Goal: Task Accomplishment & Management: Manage account settings

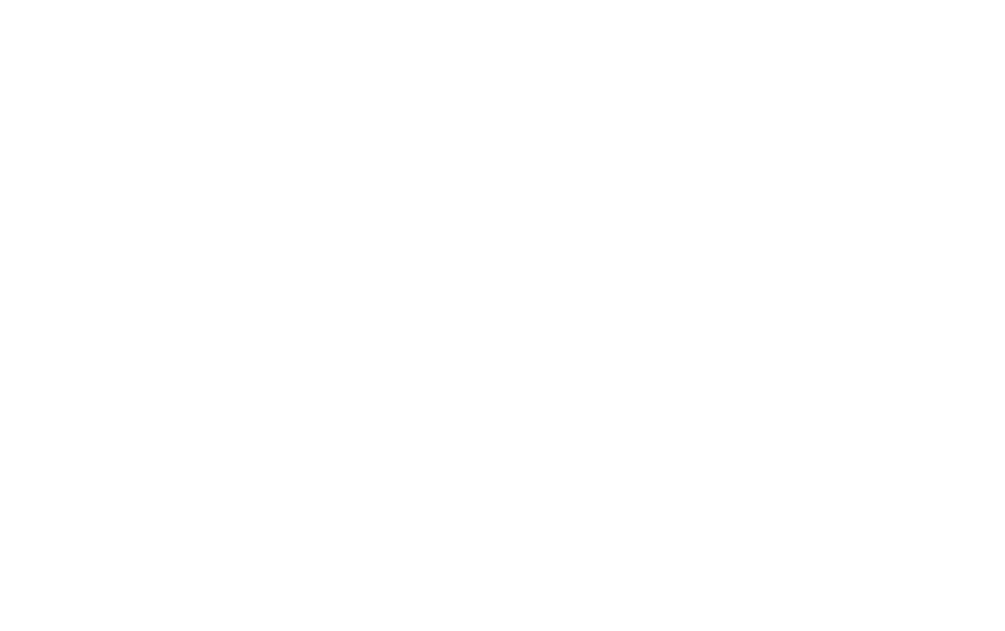
select select "2025"
select select "9"
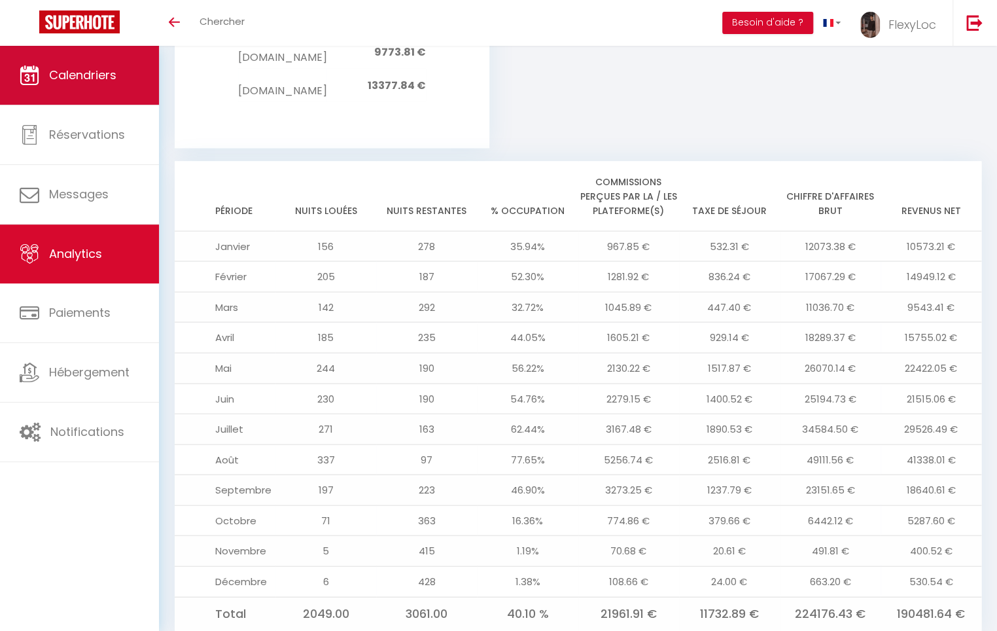
click at [110, 84] on link "Calendriers" at bounding box center [79, 75] width 159 height 59
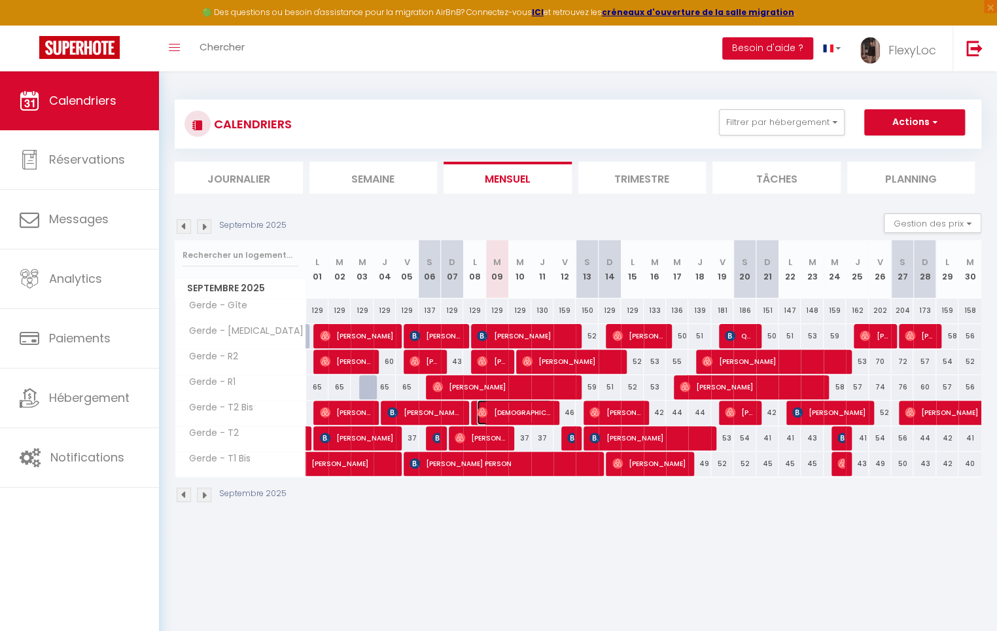
click at [517, 412] on span "[DEMOGRAPHIC_DATA][PERSON_NAME]" at bounding box center [514, 412] width 74 height 25
select select "OK"
select select "0"
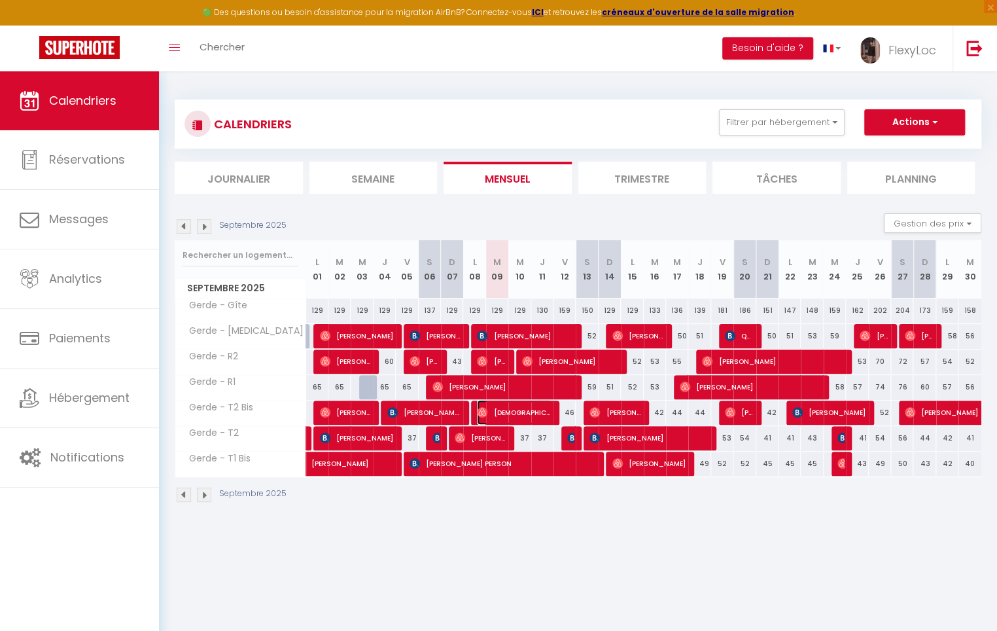
select select "1"
select select
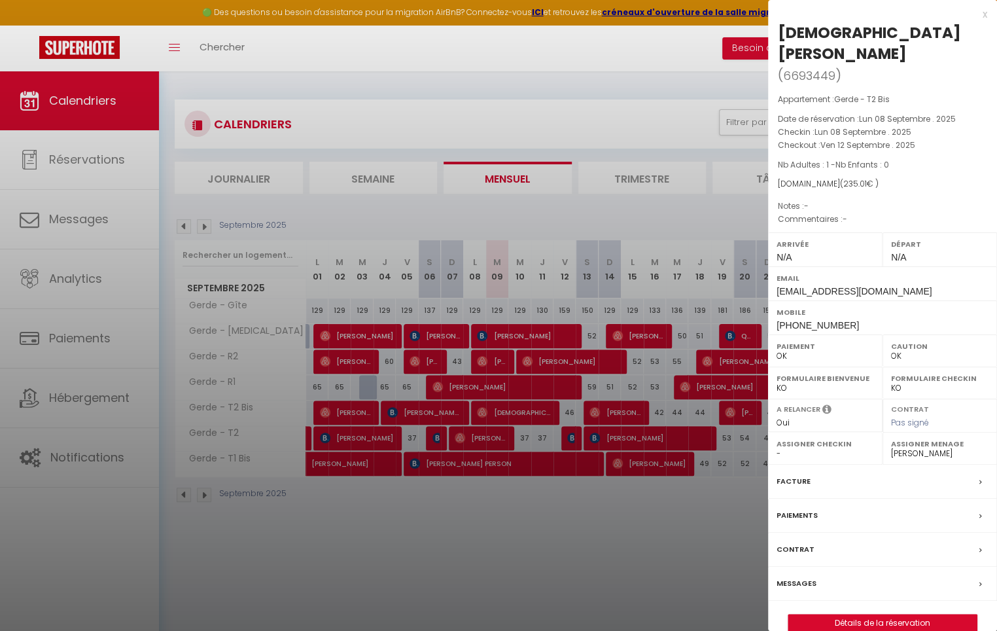
click at [517, 412] on div at bounding box center [498, 315] width 997 height 631
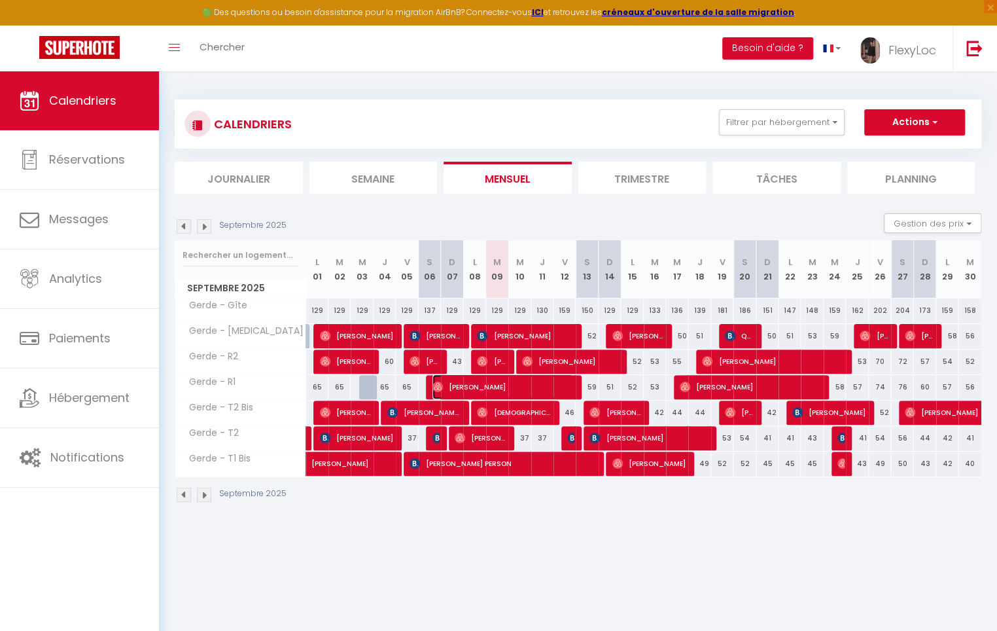
click at [540, 390] on span "[PERSON_NAME]" at bounding box center [502, 386] width 141 height 25
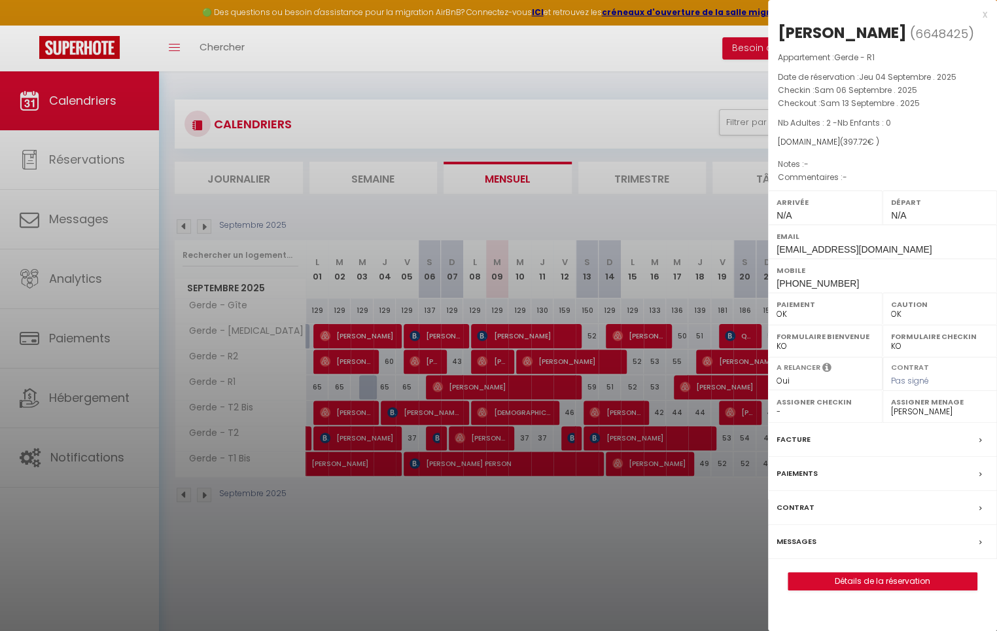
click at [540, 390] on div at bounding box center [498, 315] width 997 height 631
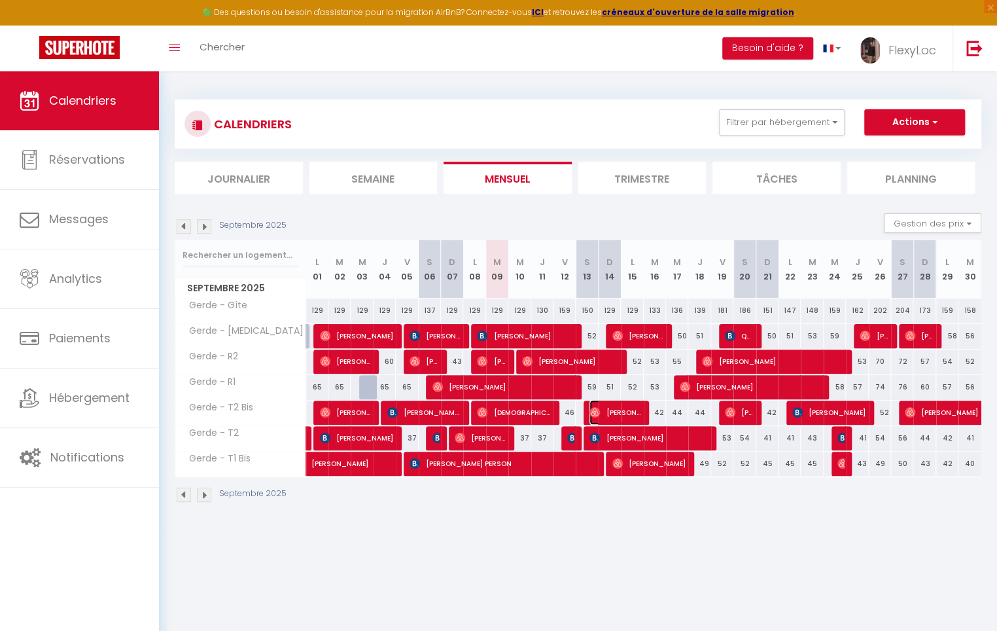
click at [608, 414] on span "[PERSON_NAME]" at bounding box center [615, 412] width 52 height 25
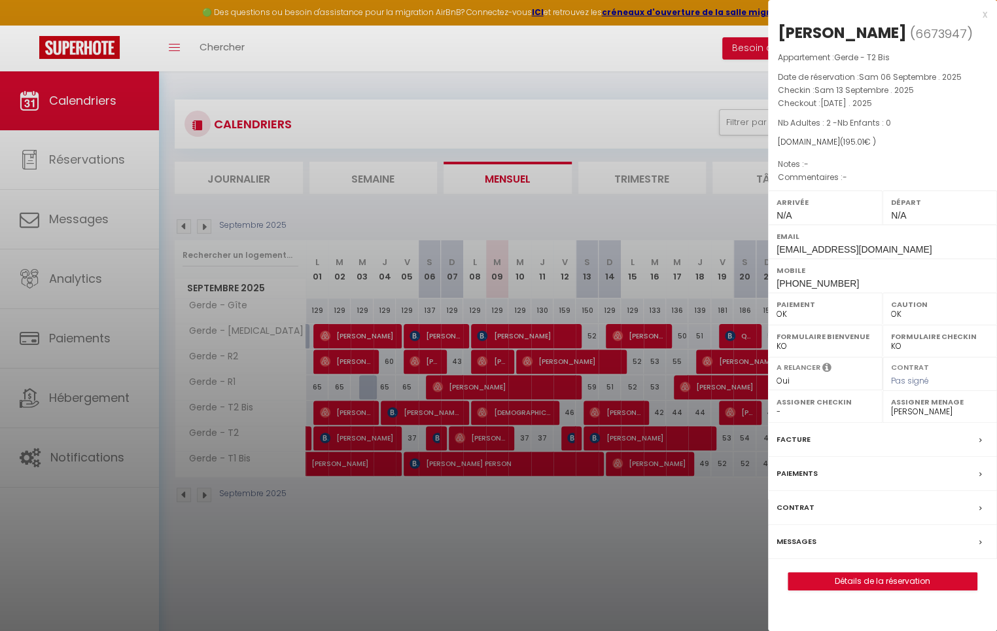
click at [608, 414] on div at bounding box center [498, 315] width 997 height 631
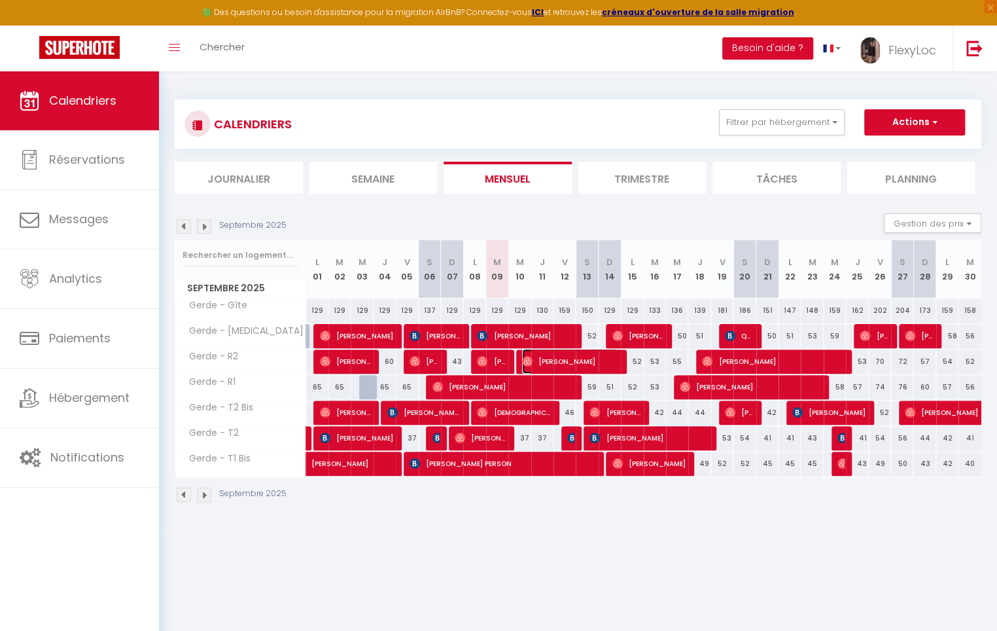
click at [571, 355] on span "[PERSON_NAME]" at bounding box center [570, 361] width 96 height 25
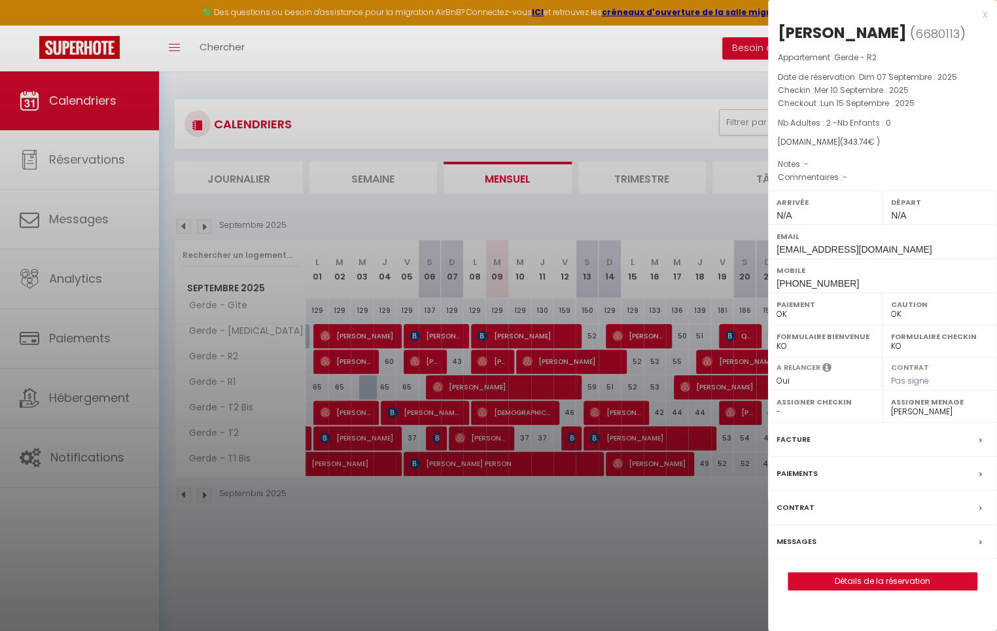
click at [566, 358] on div at bounding box center [498, 315] width 997 height 631
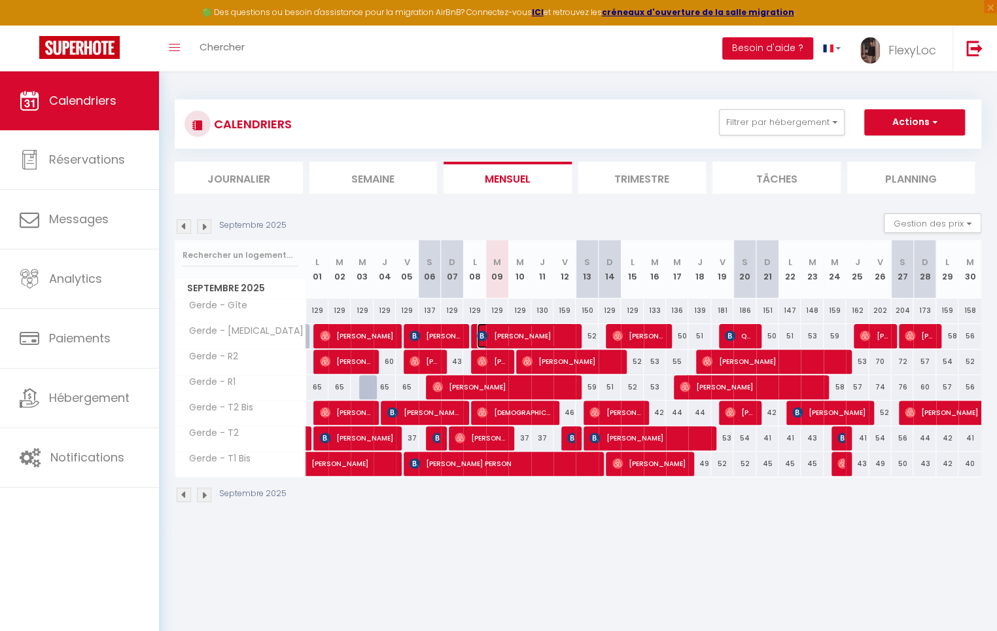
click at [554, 339] on span "[PERSON_NAME]" at bounding box center [525, 335] width 96 height 25
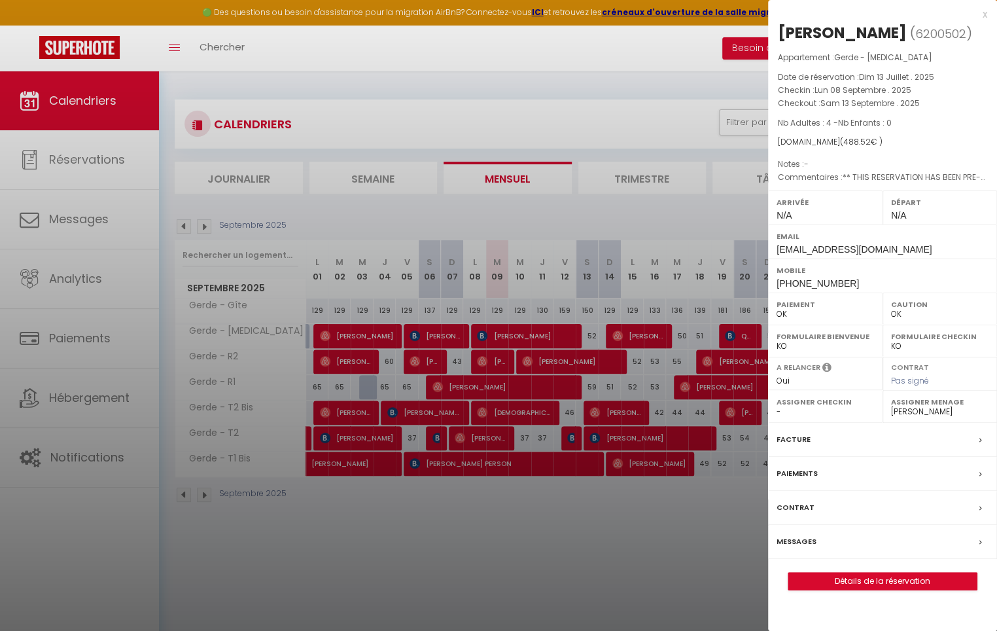
click at [554, 339] on div at bounding box center [498, 315] width 997 height 631
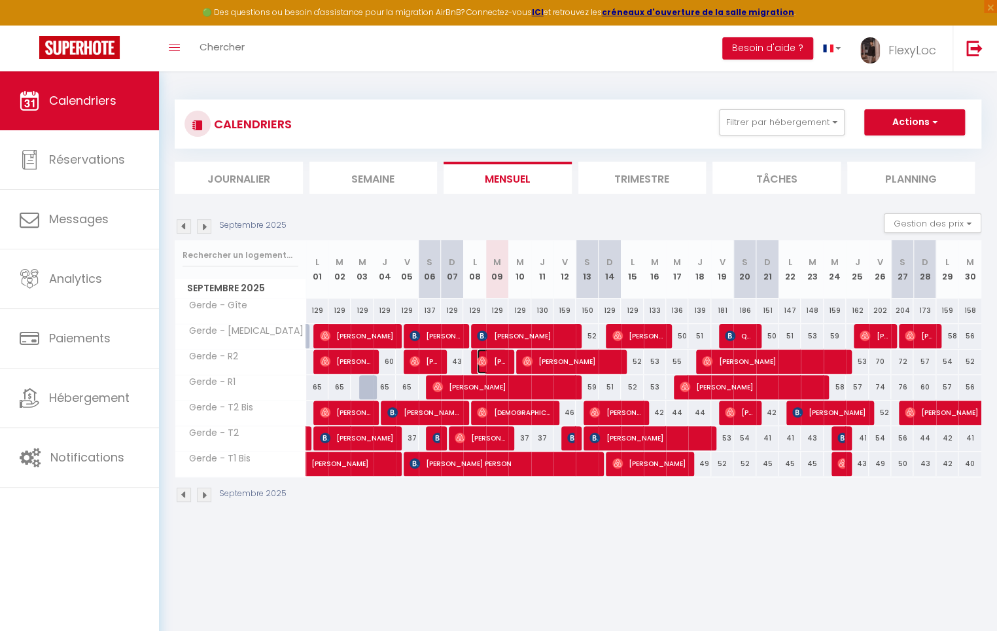
click at [502, 358] on span "[PERSON_NAME]" at bounding box center [491, 361] width 29 height 25
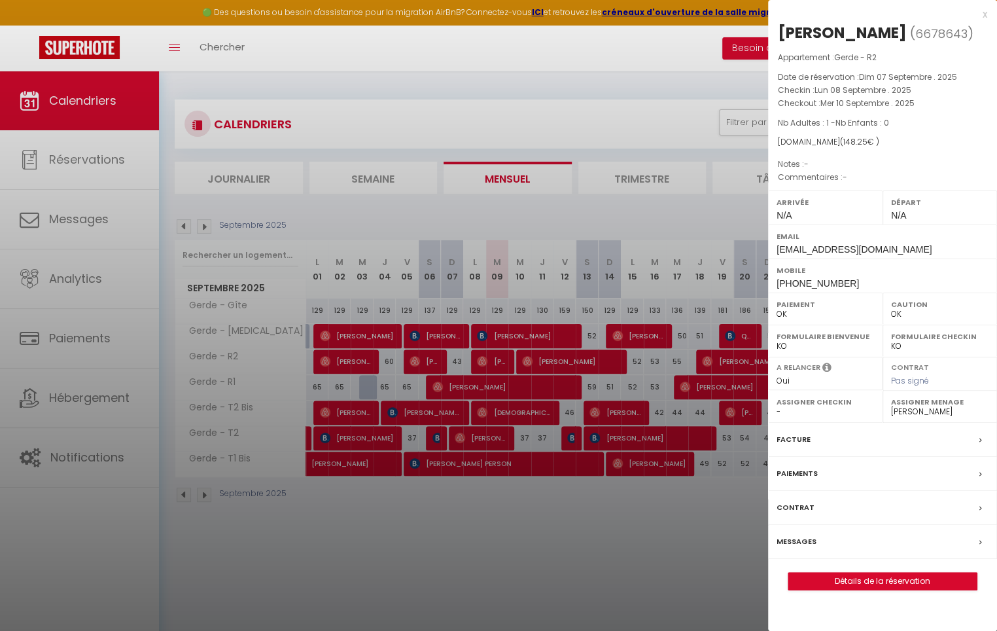
click at [502, 358] on div at bounding box center [498, 315] width 997 height 631
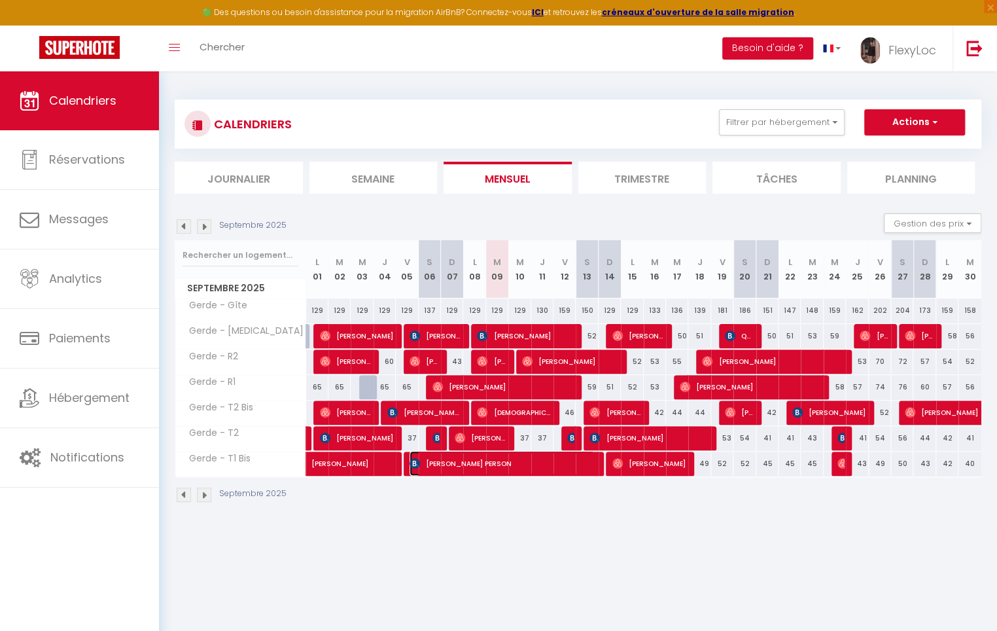
click at [550, 462] on span "[PERSON_NAME] PERSON" at bounding box center [501, 463] width 185 height 25
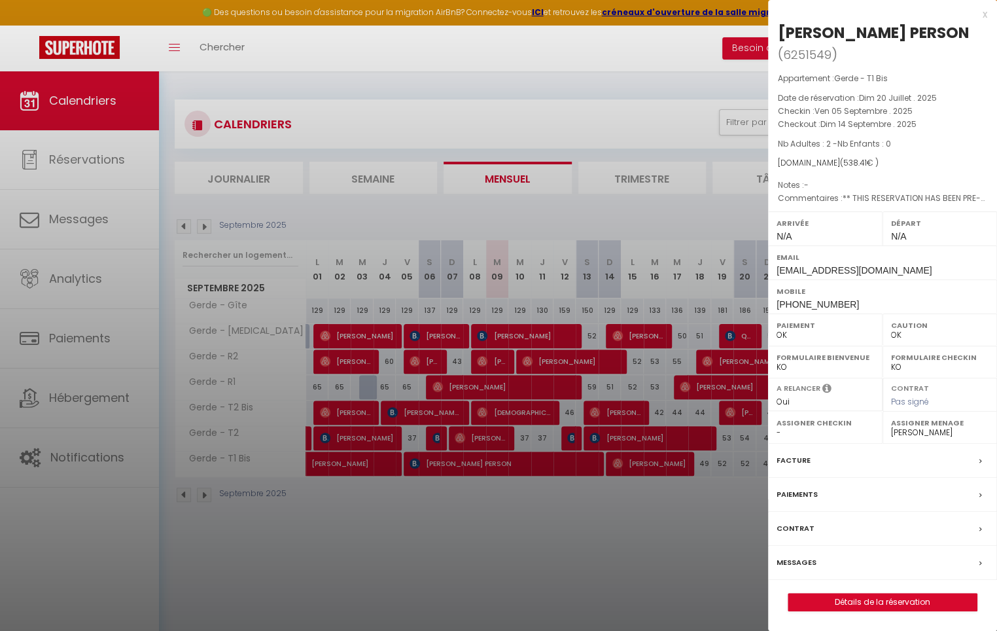
click at [550, 462] on div at bounding box center [498, 315] width 997 height 631
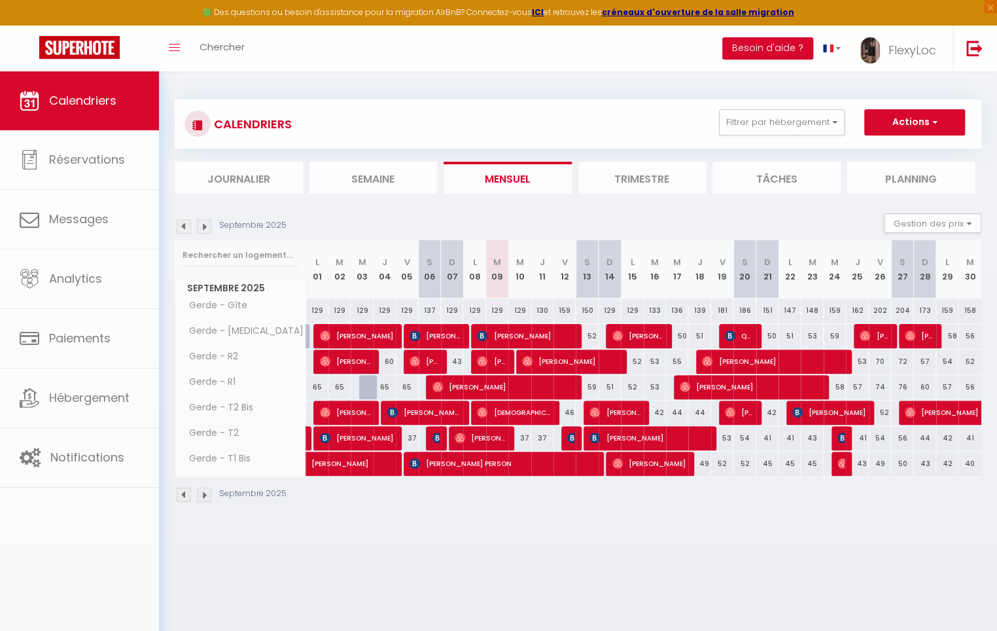
click at [651, 463] on body "🟢 Des questions ou besoin d'assistance pour la migration AirBnB? Connectez-vous…" at bounding box center [498, 386] width 997 height 631
click at [651, 463] on span "[PERSON_NAME]" at bounding box center [649, 463] width 74 height 25
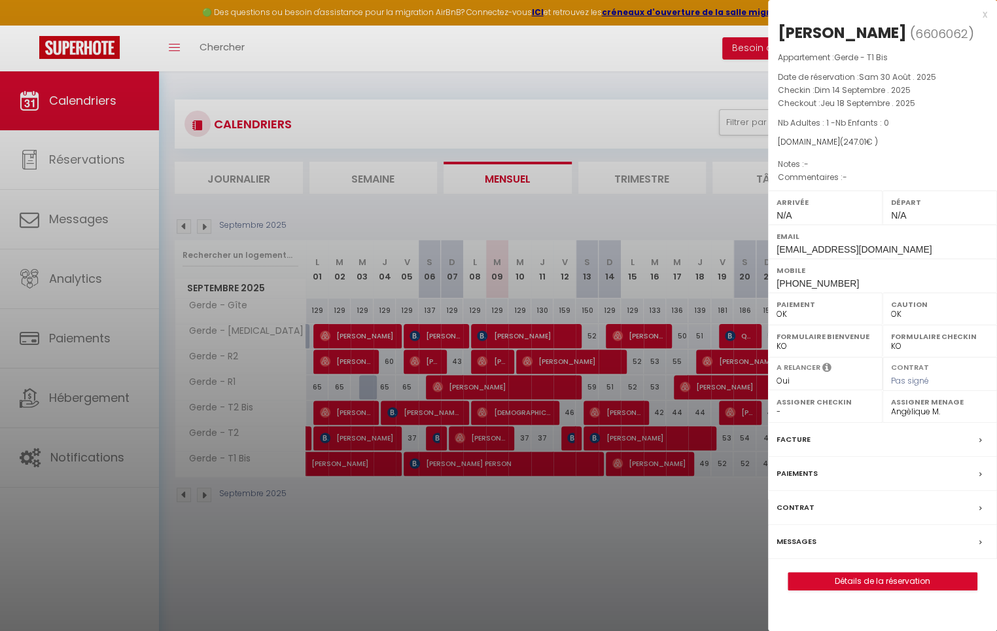
click at [650, 463] on div at bounding box center [498, 315] width 997 height 631
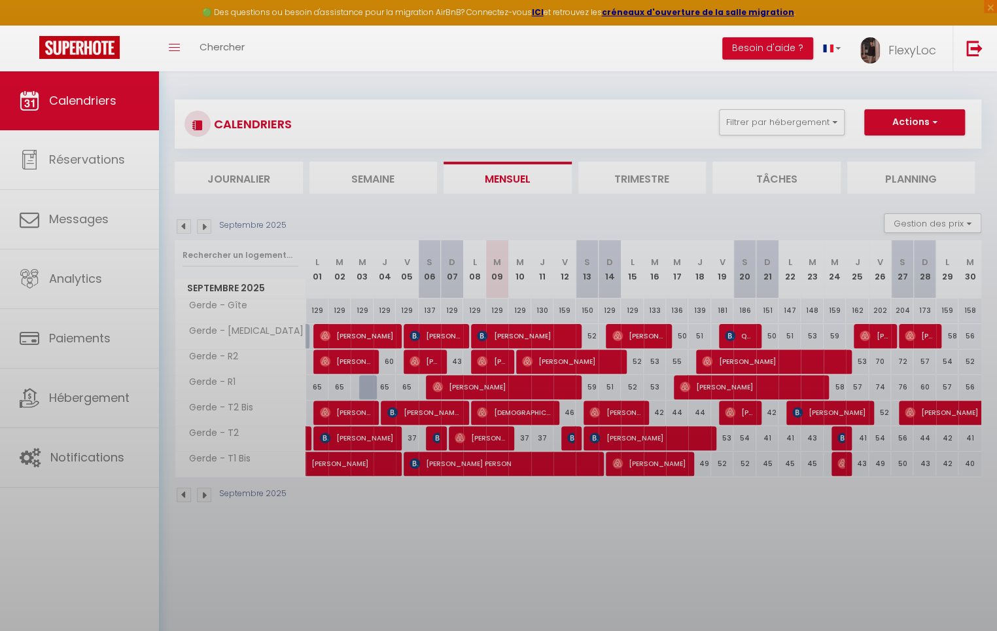
click at [623, 430] on body "🟢 Des questions ou besoin d'assistance pour la migration AirBnB? Connectez-vous…" at bounding box center [498, 386] width 997 height 631
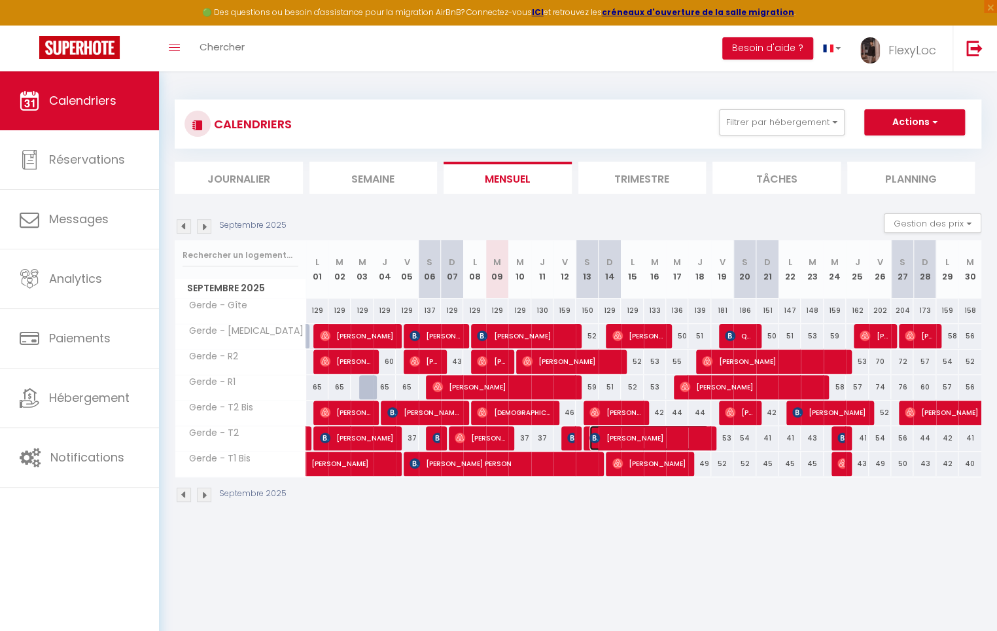
click at [619, 436] on span "[PERSON_NAME]" at bounding box center [648, 437] width 118 height 25
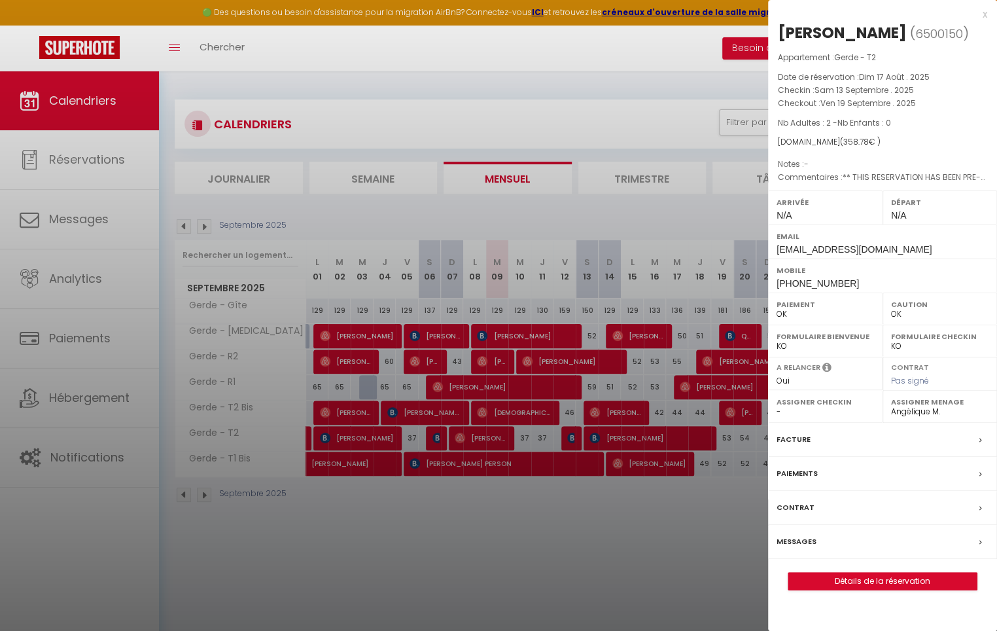
click at [619, 436] on div at bounding box center [498, 315] width 997 height 631
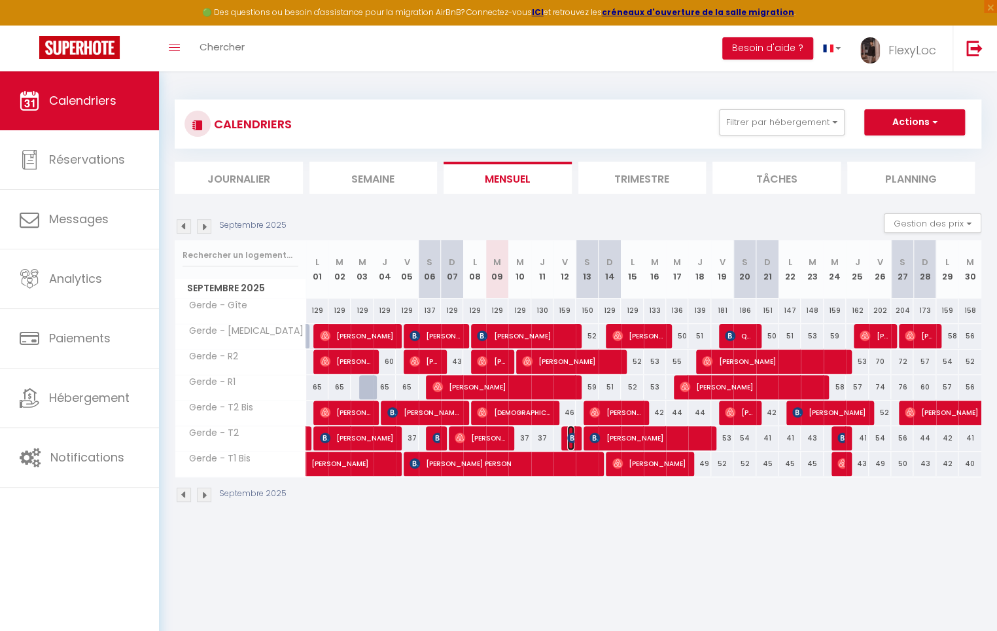
click at [569, 437] on img at bounding box center [572, 437] width 10 height 10
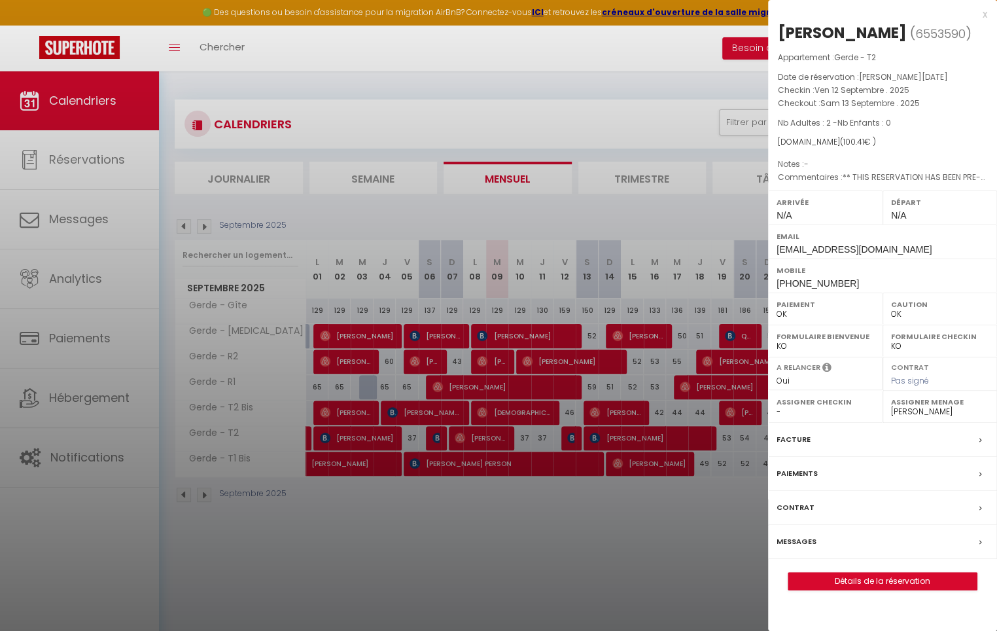
click at [569, 437] on div at bounding box center [498, 315] width 997 height 631
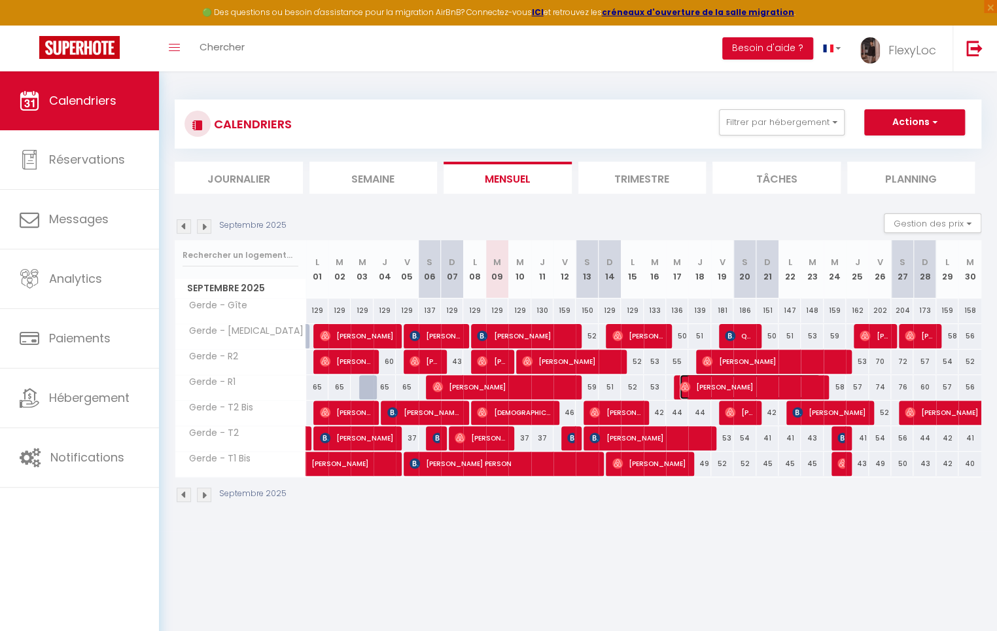
click at [689, 389] on img at bounding box center [685, 386] width 10 height 10
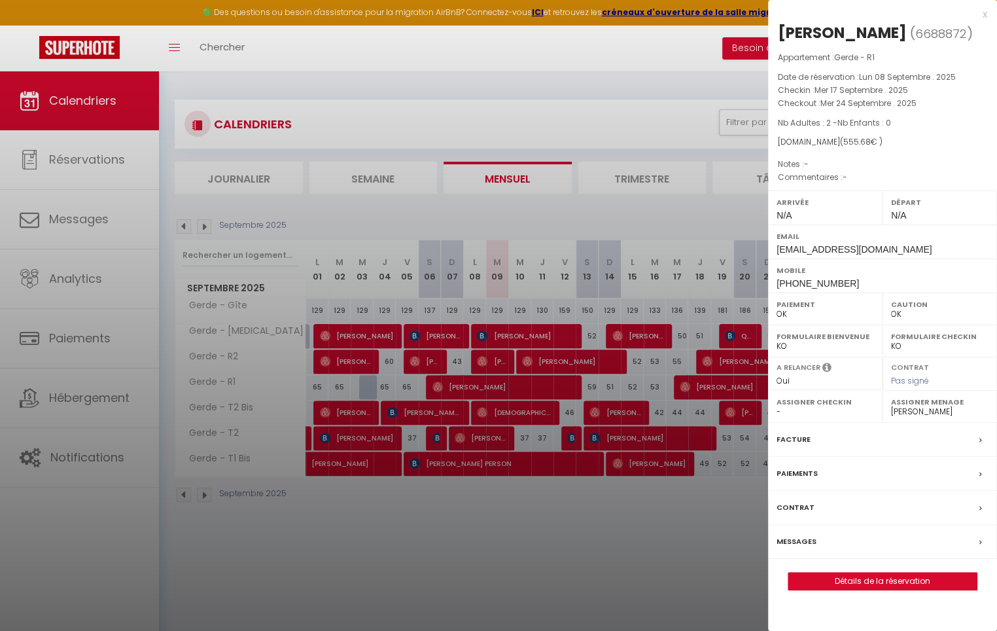
click at [689, 387] on div at bounding box center [498, 315] width 997 height 631
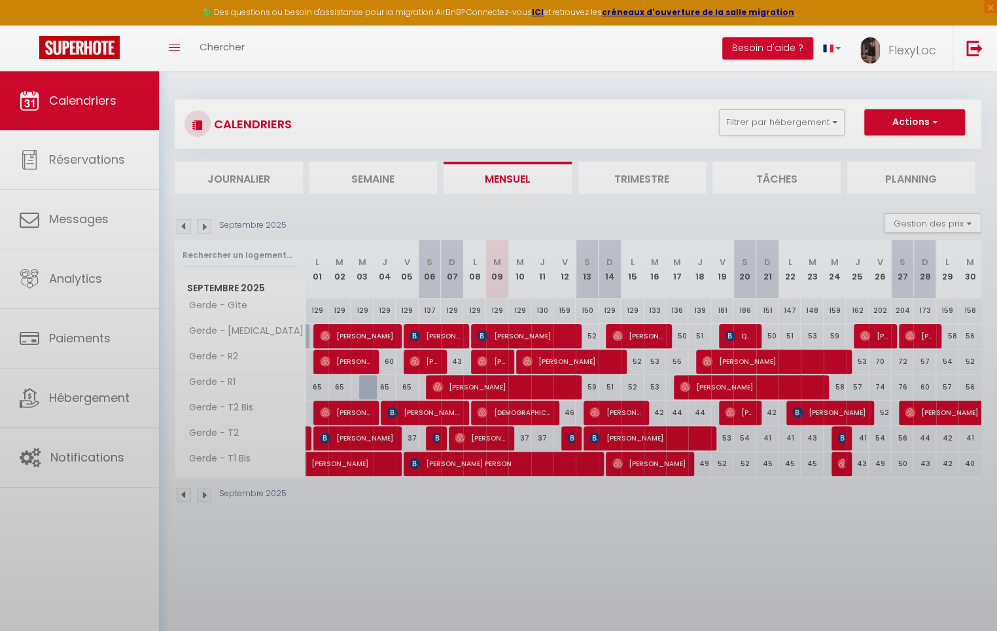
click at [738, 356] on body "🟢 Des questions ou besoin d'assistance pour la migration AirBnB? Connectez-vous…" at bounding box center [498, 386] width 997 height 631
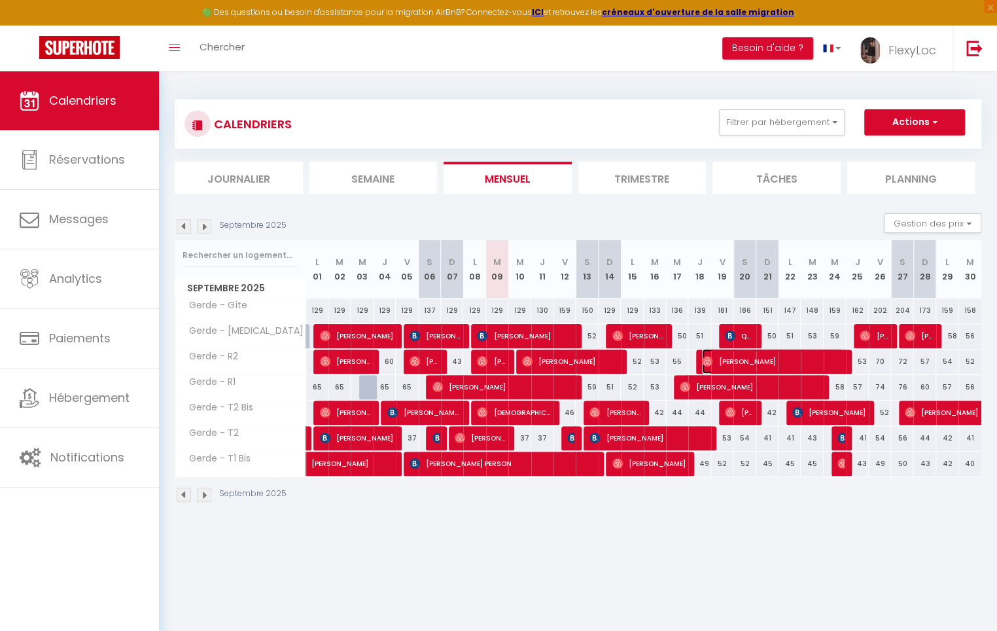
click at [732, 357] on span "[PERSON_NAME]" at bounding box center [772, 361] width 141 height 25
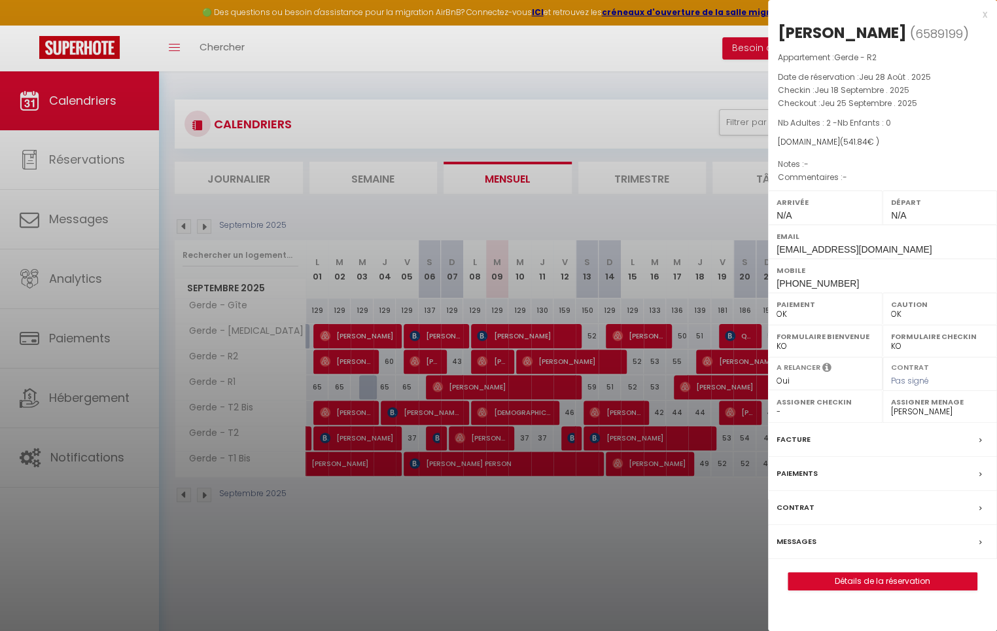
click at [727, 360] on div at bounding box center [498, 315] width 997 height 631
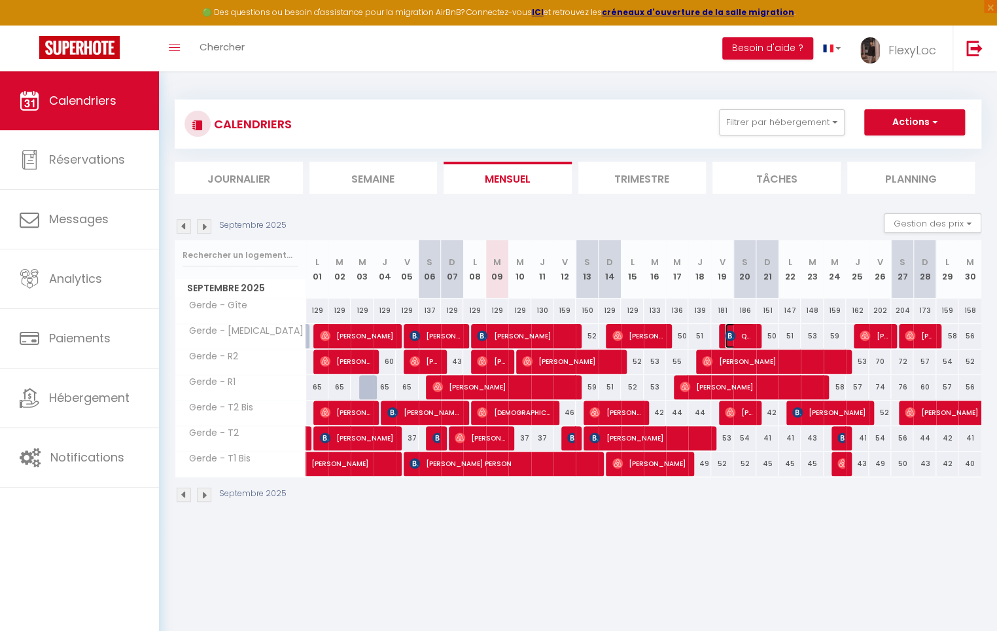
click at [736, 336] on span "Quiñones [PERSON_NAME]" at bounding box center [739, 335] width 29 height 25
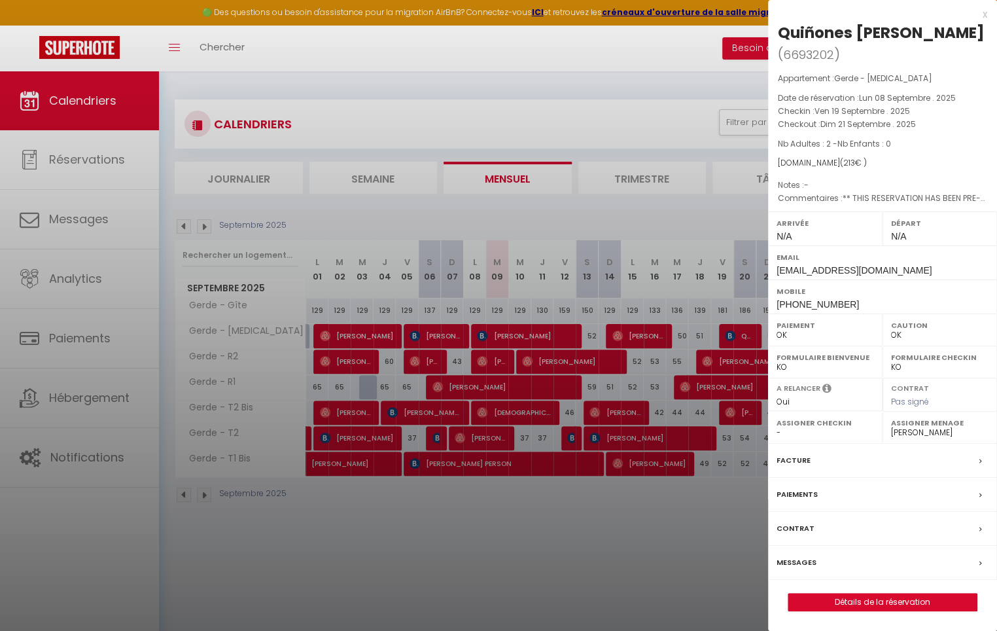
click at [734, 336] on div at bounding box center [498, 315] width 997 height 631
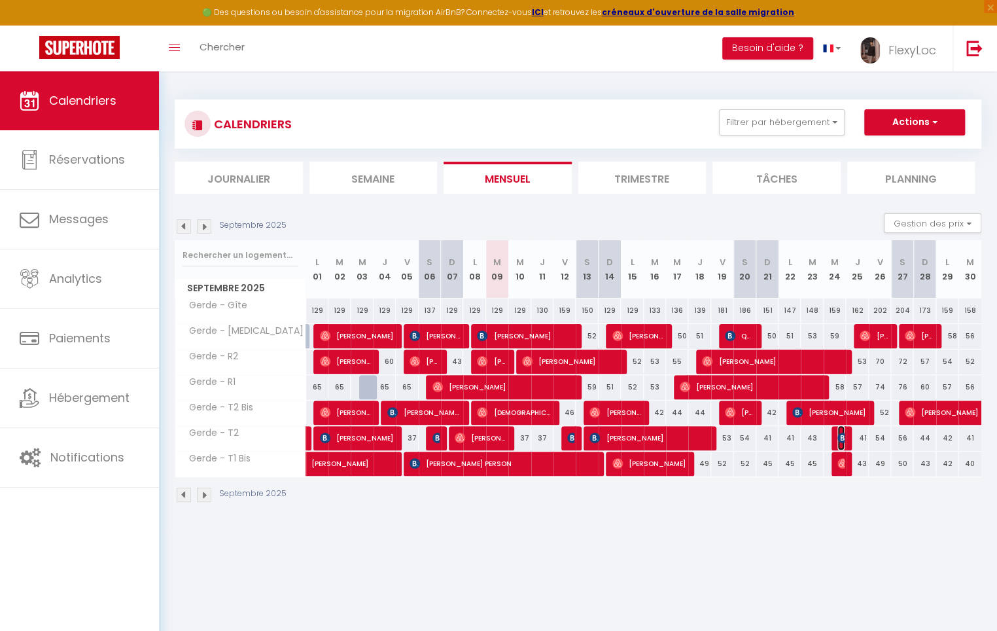
click at [842, 438] on img at bounding box center [842, 437] width 10 height 10
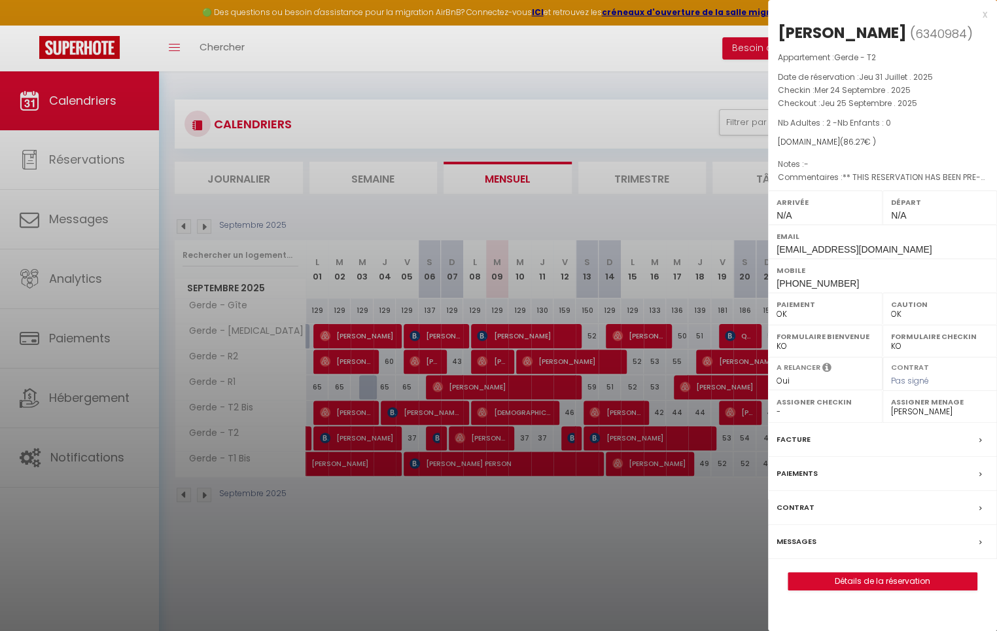
click at [737, 459] on div at bounding box center [498, 315] width 997 height 631
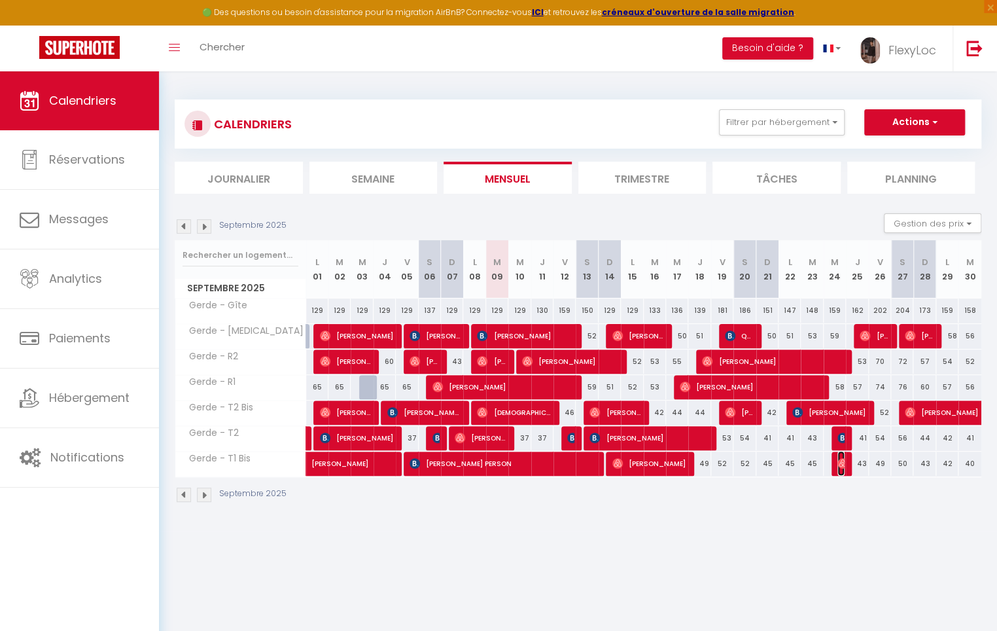
click at [840, 460] on img at bounding box center [842, 463] width 10 height 10
select select "5809"
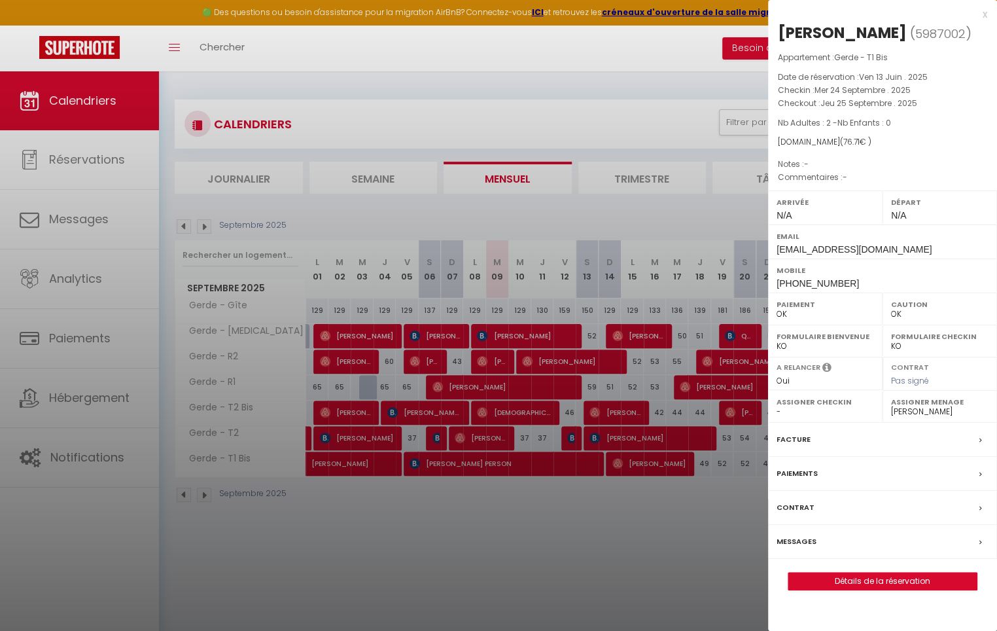
click at [692, 504] on div at bounding box center [498, 315] width 997 height 631
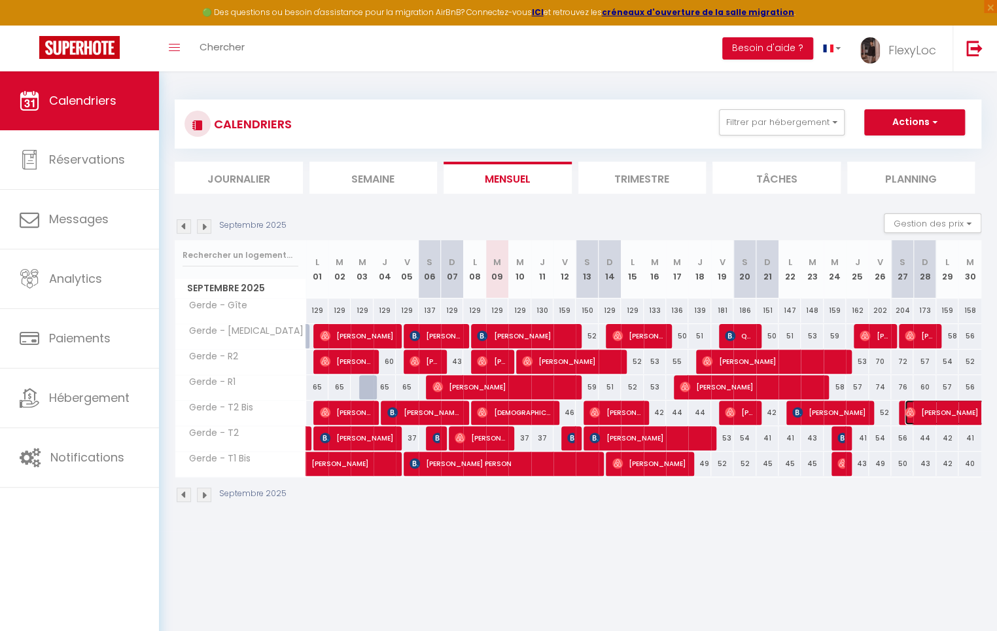
click at [905, 404] on span "[PERSON_NAME]" at bounding box center [980, 412] width 150 height 25
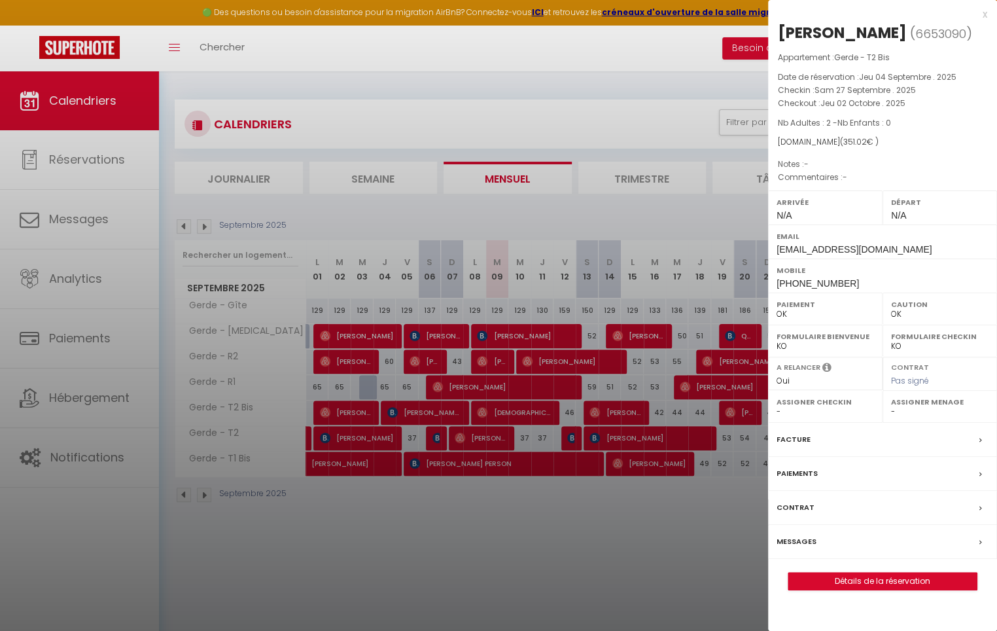
click at [650, 523] on div at bounding box center [498, 315] width 997 height 631
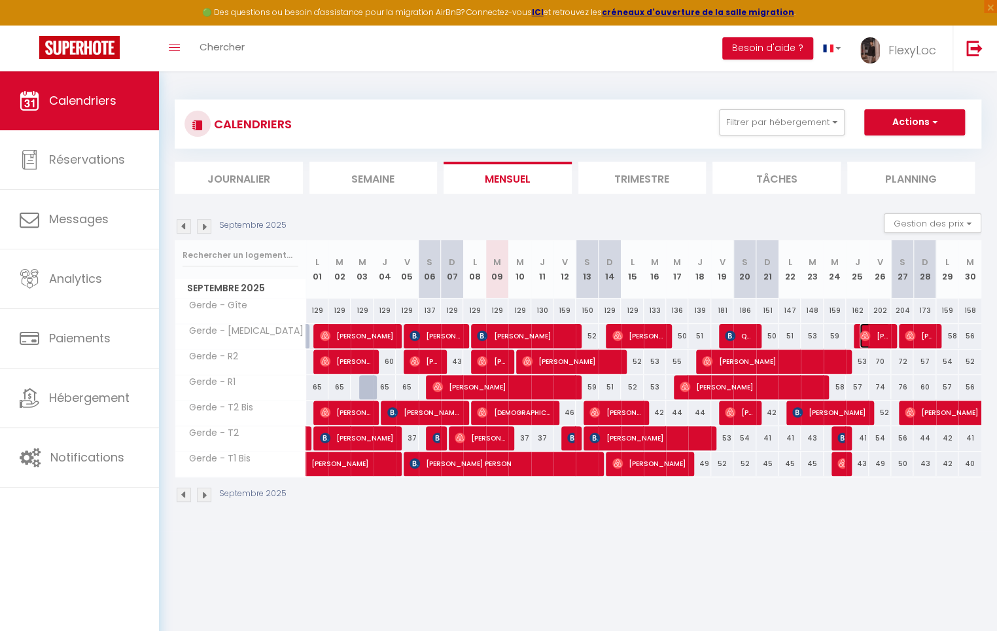
click at [869, 338] on img at bounding box center [864, 335] width 10 height 10
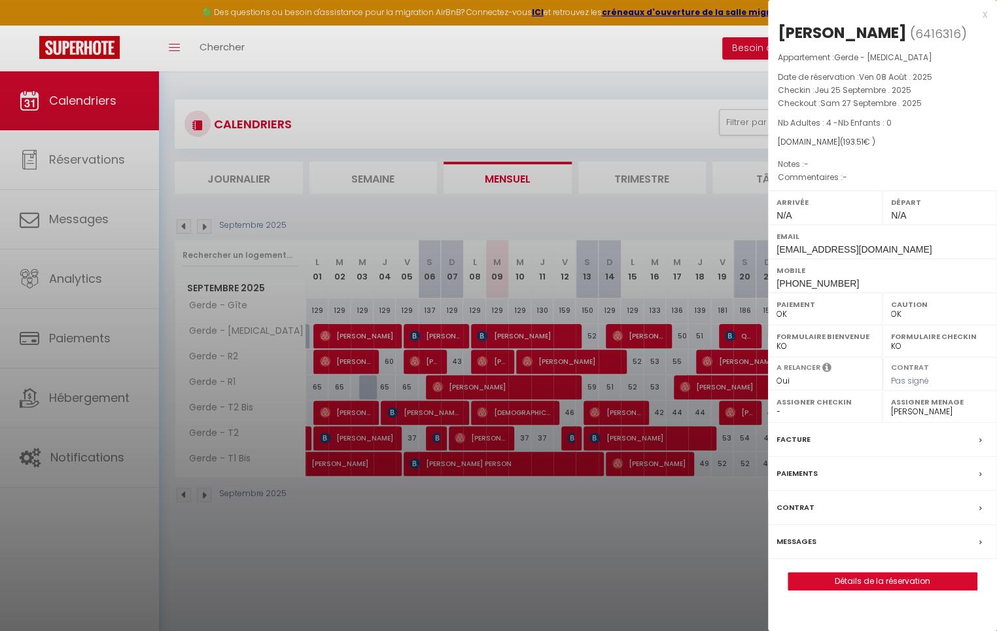
click at [666, 554] on div at bounding box center [498, 315] width 997 height 631
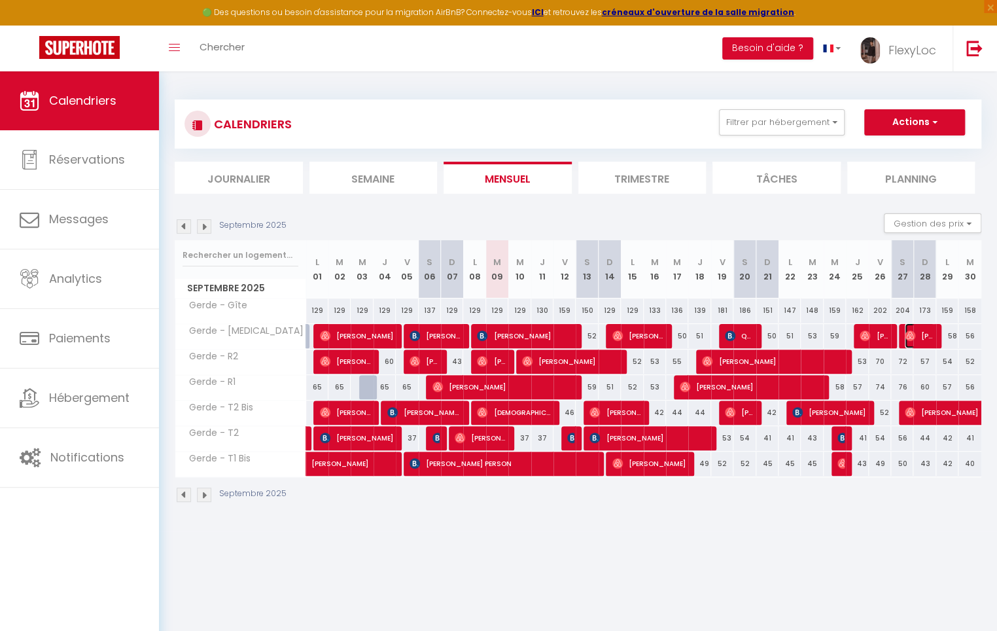
click at [916, 339] on span "[PERSON_NAME]" at bounding box center [919, 335] width 29 height 25
select select "40976"
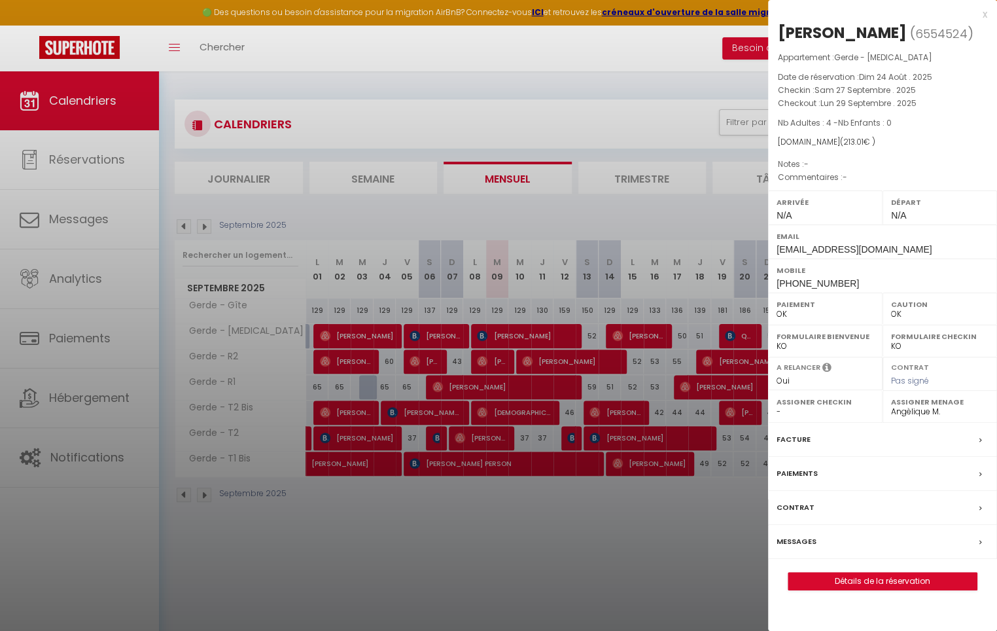
click at [714, 574] on div at bounding box center [498, 315] width 997 height 631
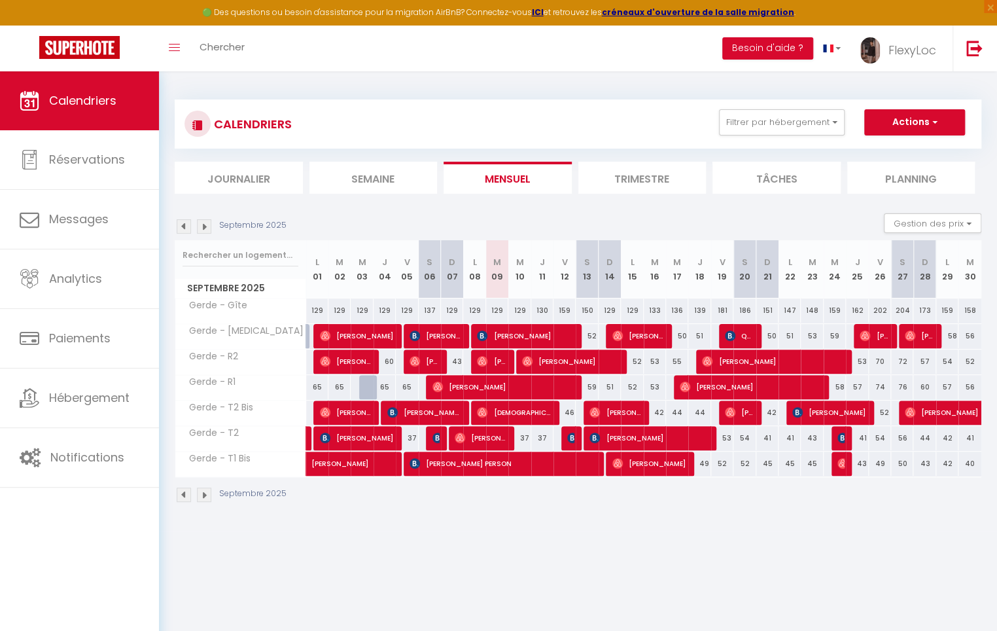
click at [201, 227] on img at bounding box center [204, 226] width 14 height 14
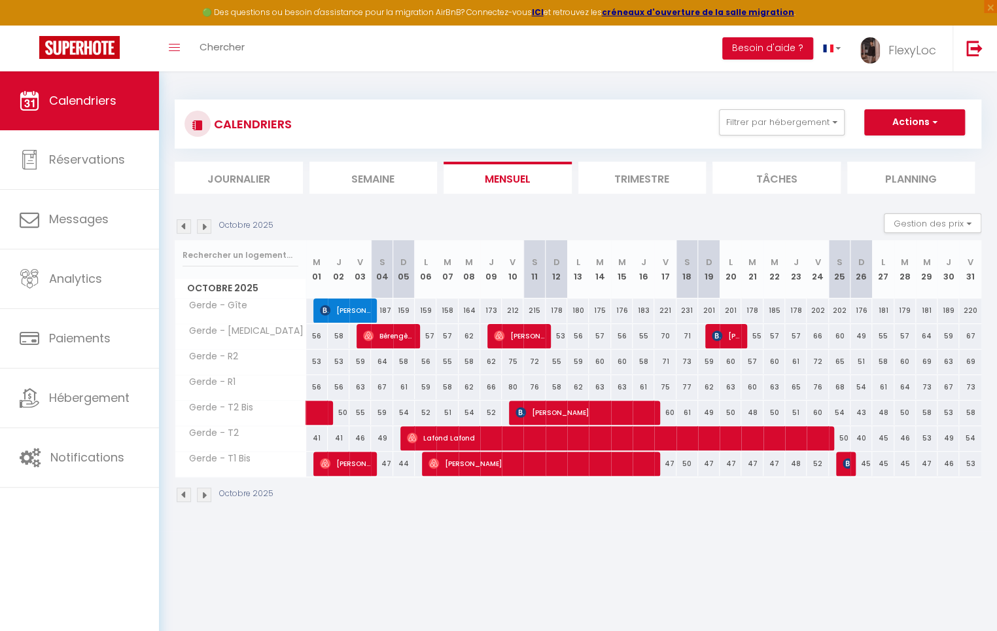
click at [190, 227] on img at bounding box center [184, 226] width 14 height 14
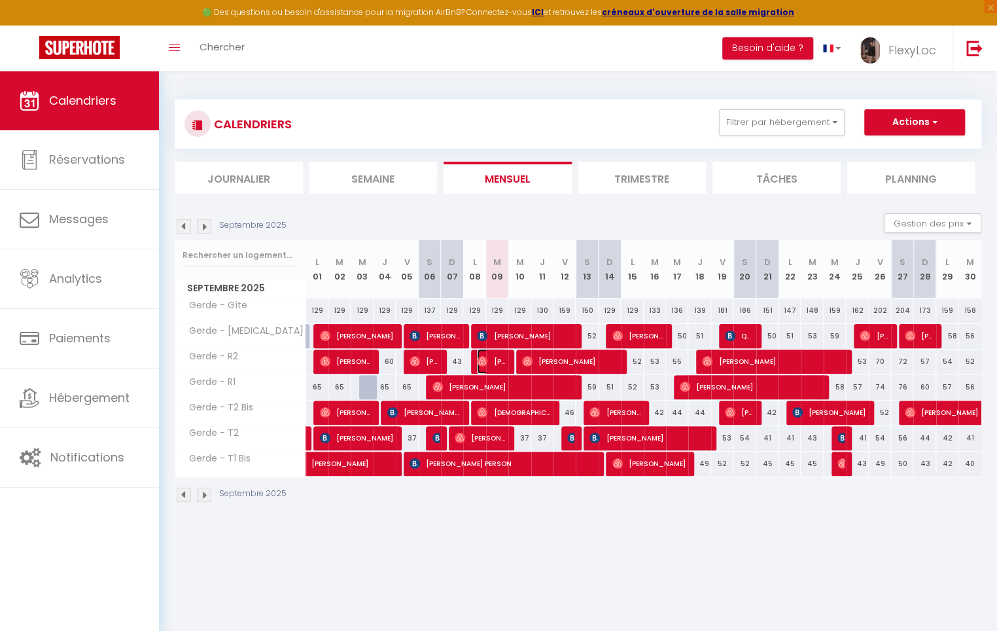
click at [496, 362] on span "[PERSON_NAME]" at bounding box center [491, 361] width 29 height 25
select select "5809"
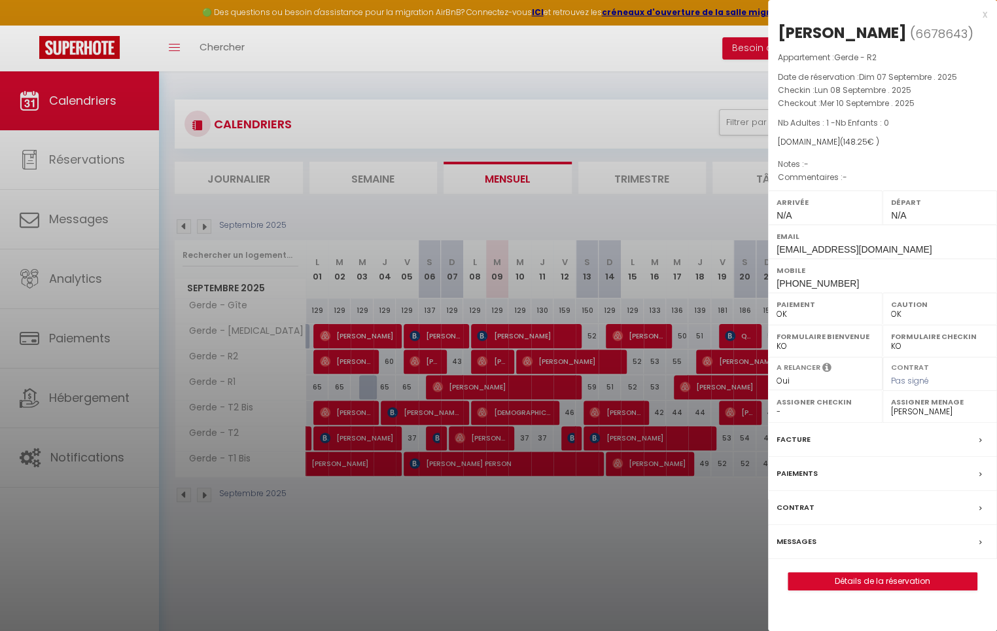
click at [496, 362] on div at bounding box center [498, 315] width 997 height 631
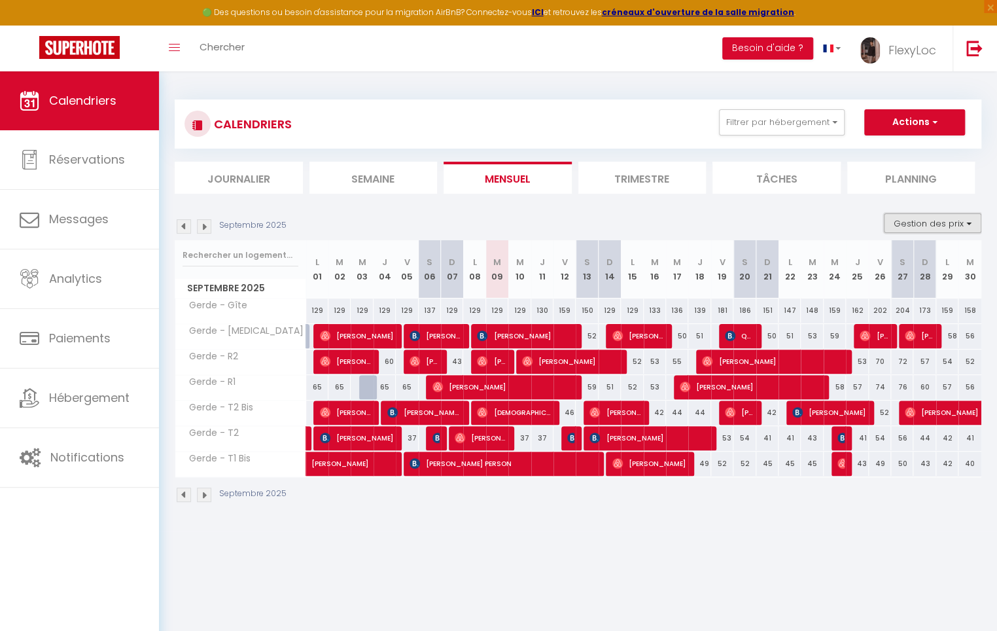
click at [935, 222] on button "Gestion des prix" at bounding box center [932, 223] width 97 height 20
click at [921, 266] on input "Nb Nuits minimum" at bounding box center [922, 263] width 118 height 13
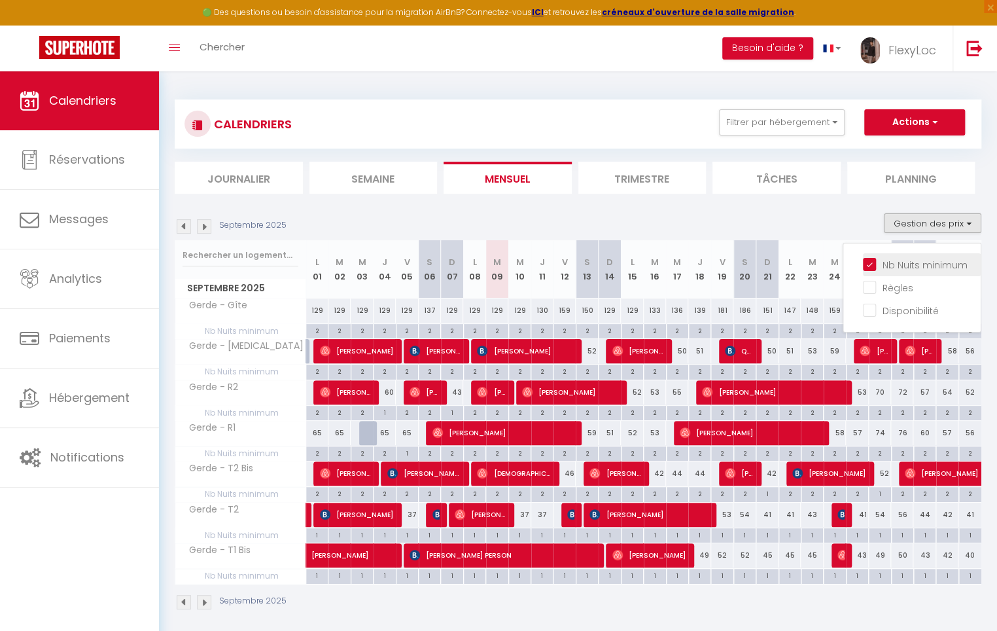
click at [921, 266] on input "Nb Nuits minimum" at bounding box center [922, 263] width 118 height 13
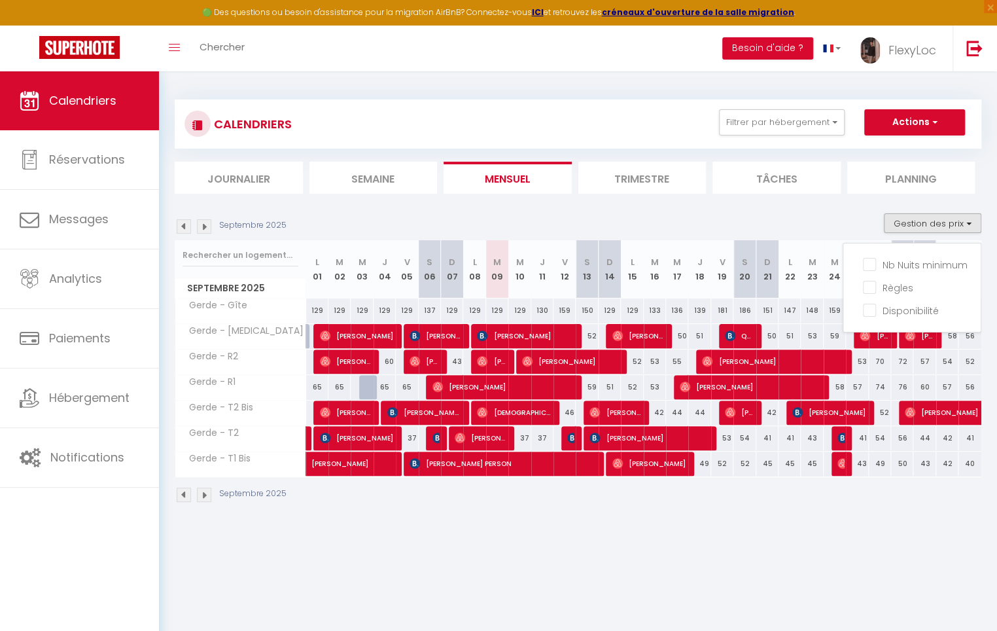
click at [804, 529] on div "CALENDRIERS Filtrer par hébergement GERDE (65) Gerde - Gîte Gerde - R2 Gerde - …" at bounding box center [578, 301] width 838 height 460
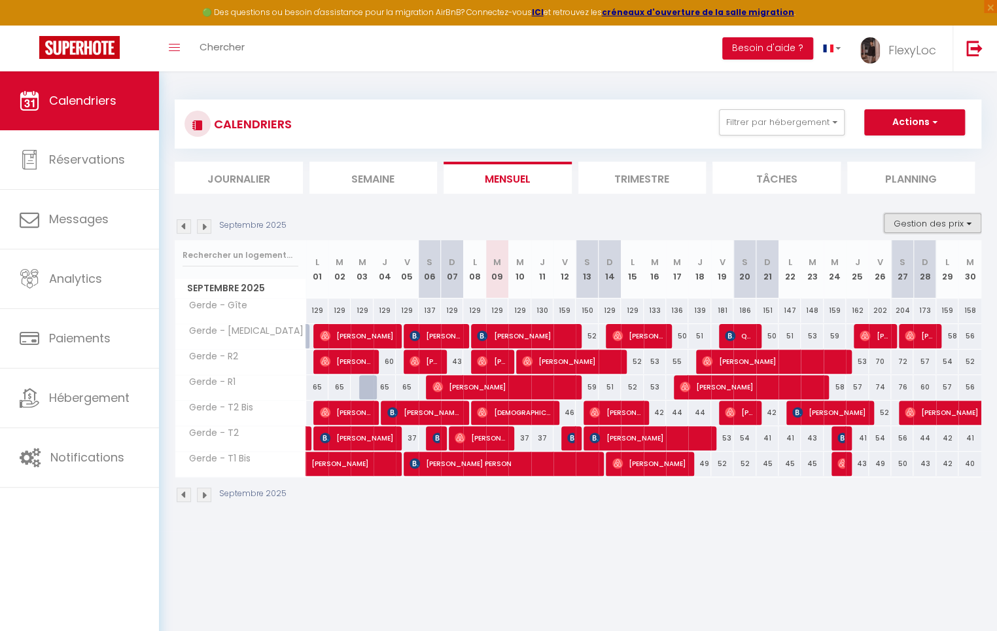
click at [905, 224] on button "Gestion des prix" at bounding box center [932, 223] width 97 height 20
click at [920, 265] on input "Nb Nuits minimum" at bounding box center [922, 263] width 118 height 13
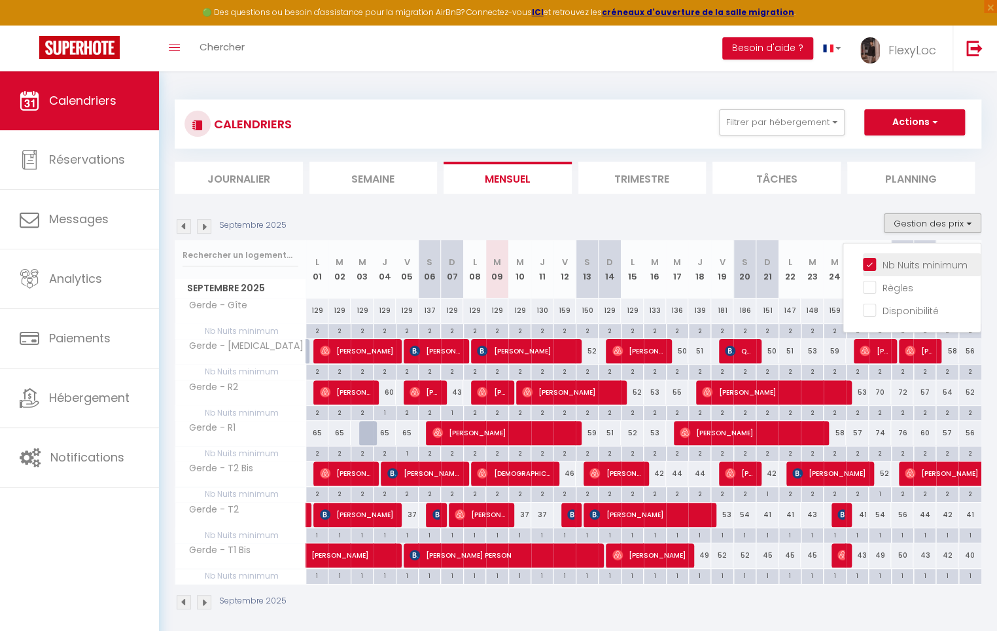
click at [920, 265] on input "Nb Nuits minimum" at bounding box center [922, 263] width 118 height 13
checkbox input "false"
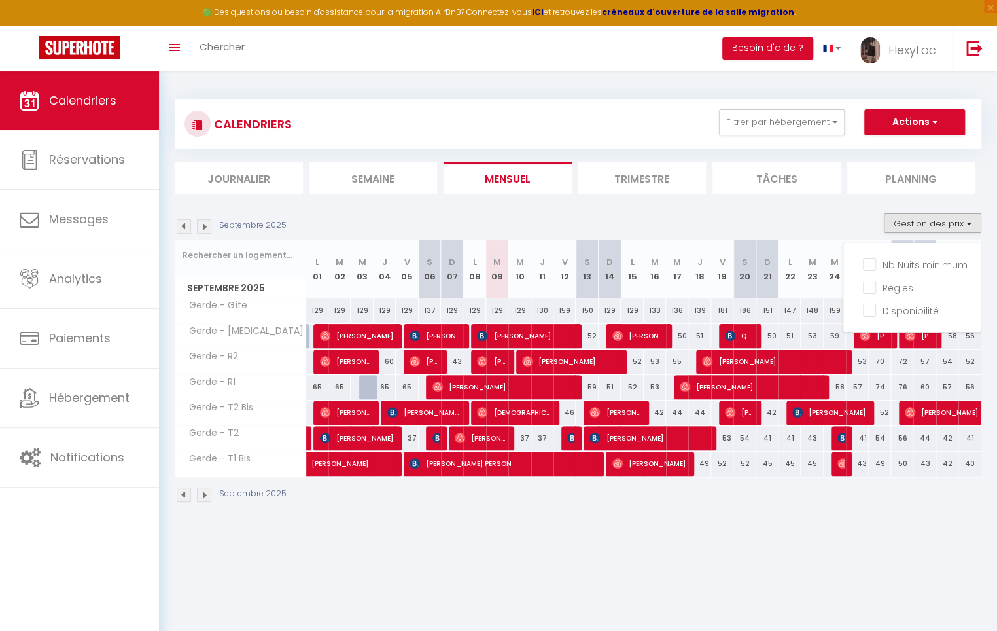
click at [693, 530] on div "CALENDRIERS Filtrer par hébergement GERDE (65) Gerde - Gîte Gerde - R2 Gerde - …" at bounding box center [578, 301] width 838 height 460
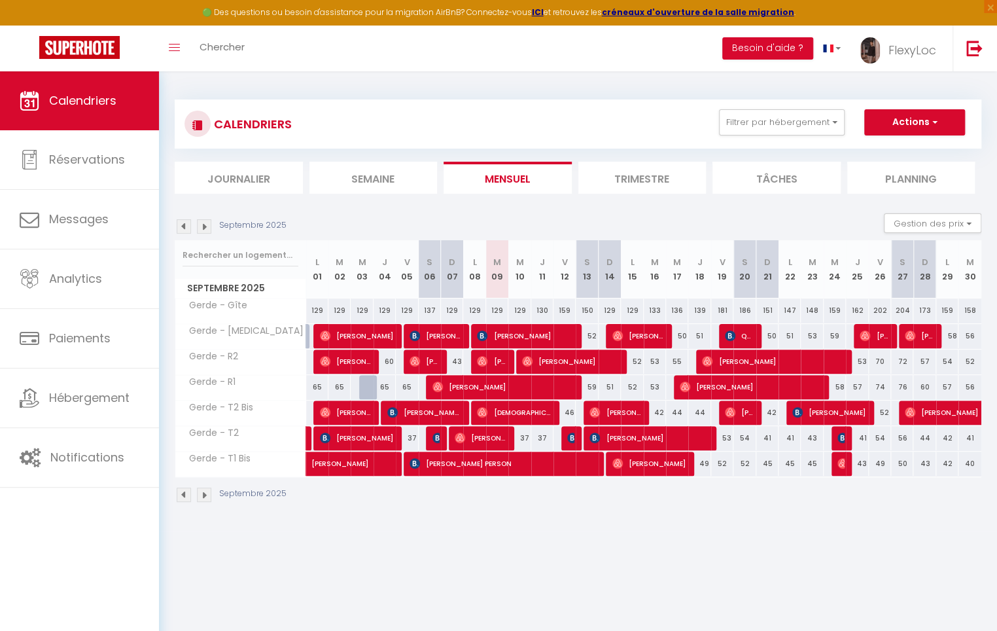
click at [209, 224] on img at bounding box center [204, 226] width 14 height 14
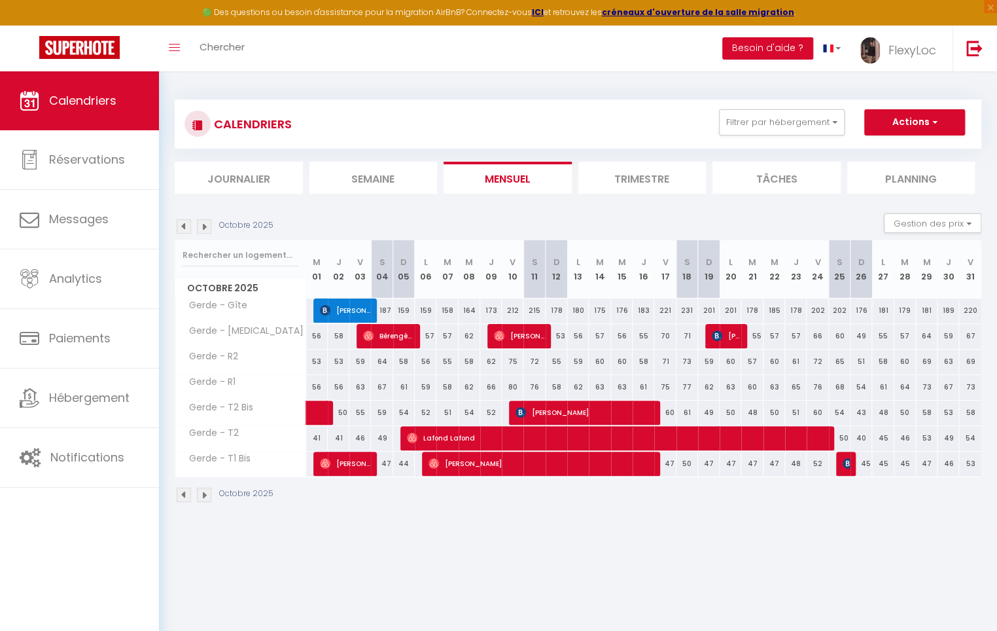
click at [208, 225] on img at bounding box center [204, 226] width 14 height 14
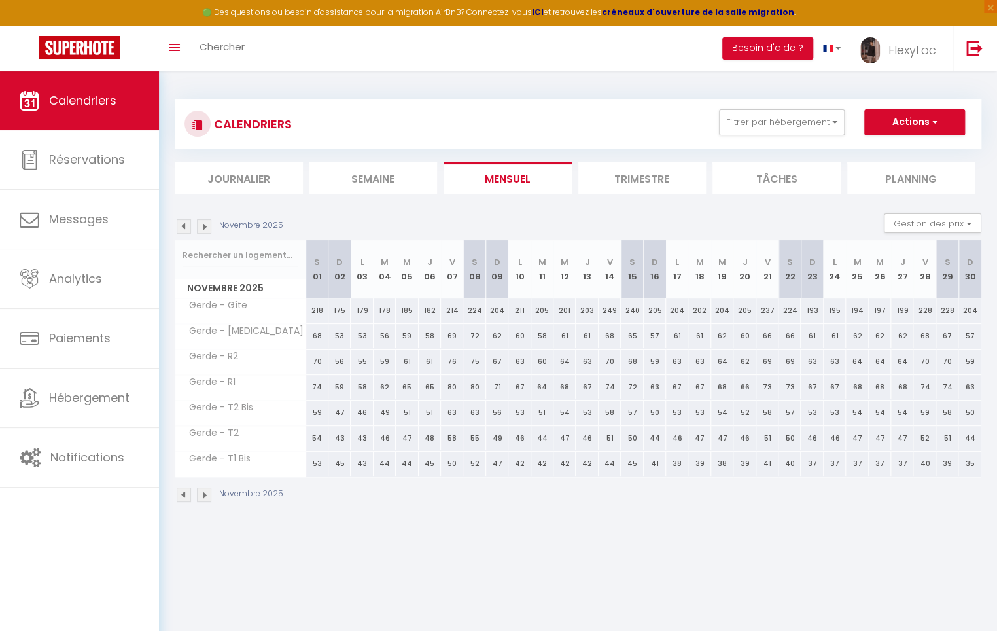
click at [208, 225] on img at bounding box center [204, 226] width 14 height 14
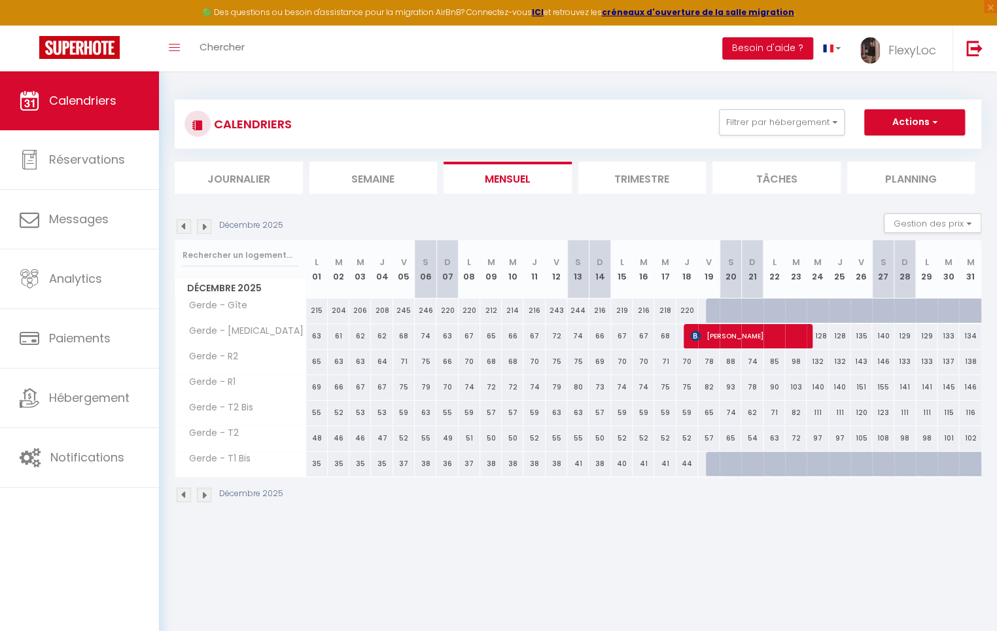
click at [187, 225] on img at bounding box center [184, 226] width 14 height 14
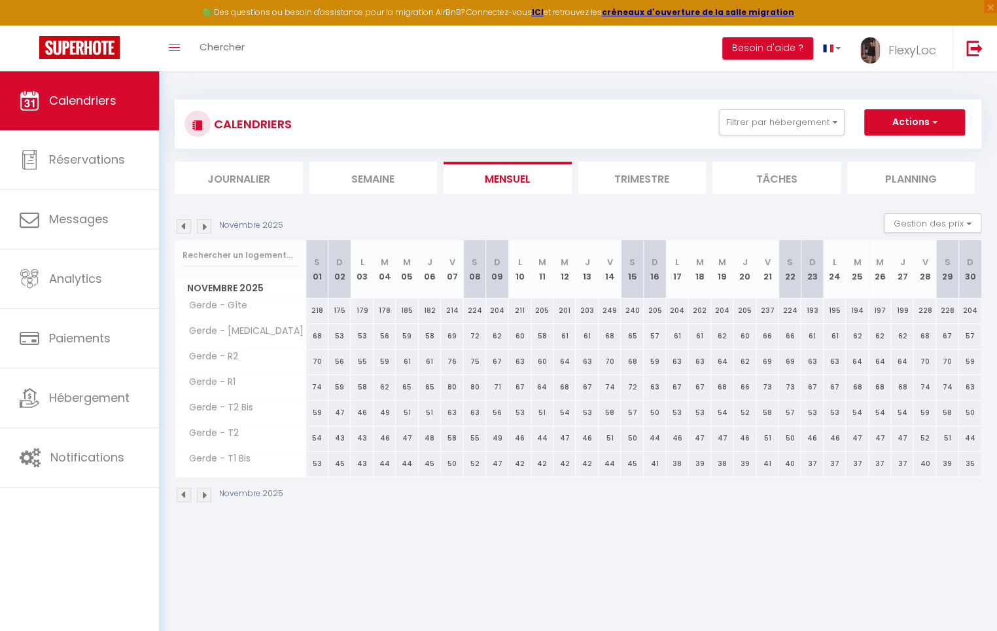
click at [187, 225] on img at bounding box center [184, 226] width 14 height 14
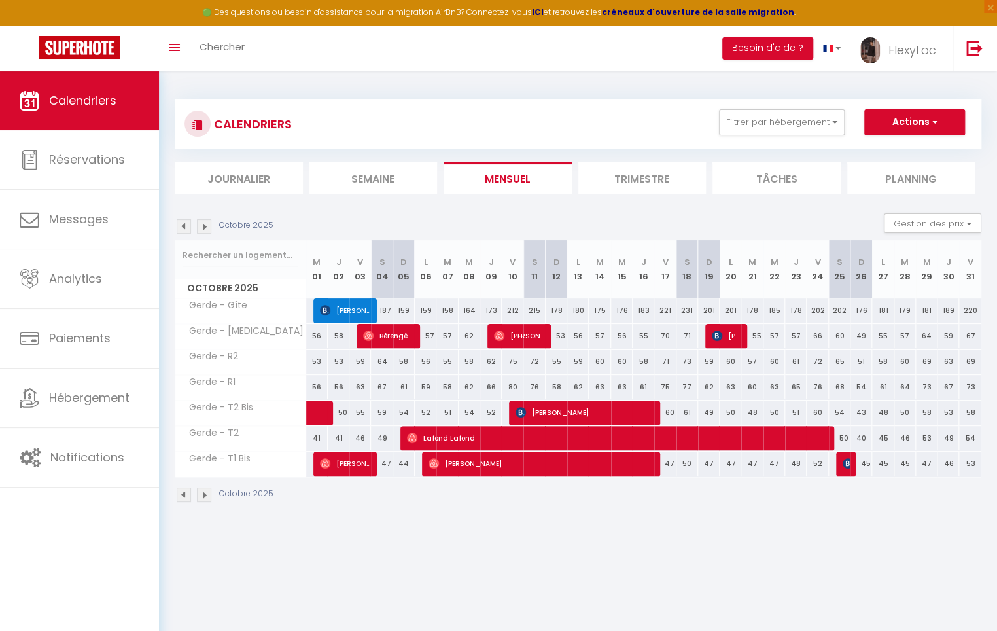
click at [187, 225] on img at bounding box center [184, 226] width 14 height 14
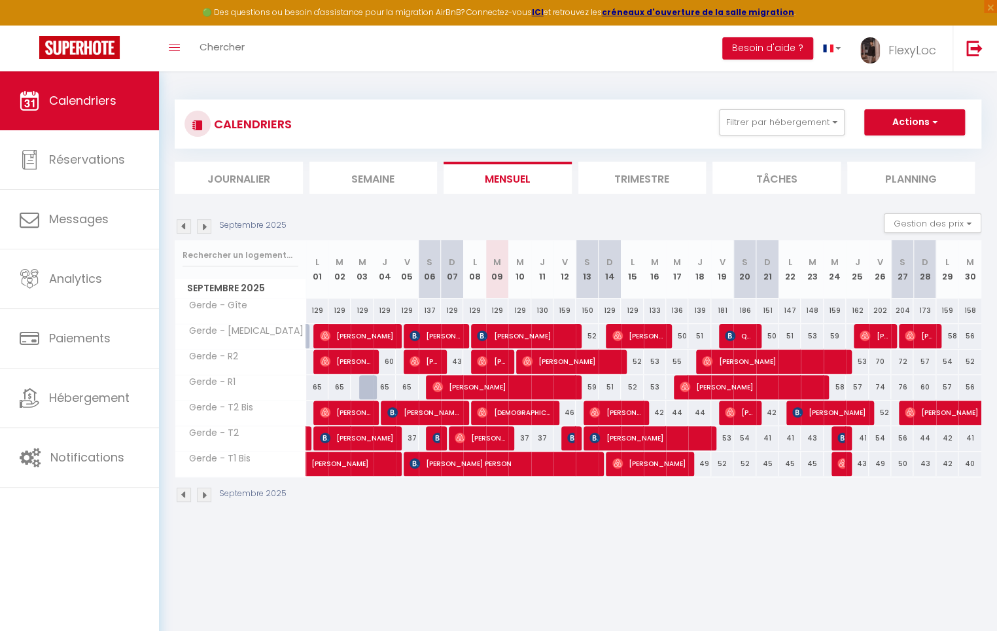
click at [193, 227] on div "Septembre 2025" at bounding box center [233, 226] width 116 height 14
click at [187, 228] on img at bounding box center [184, 226] width 14 height 14
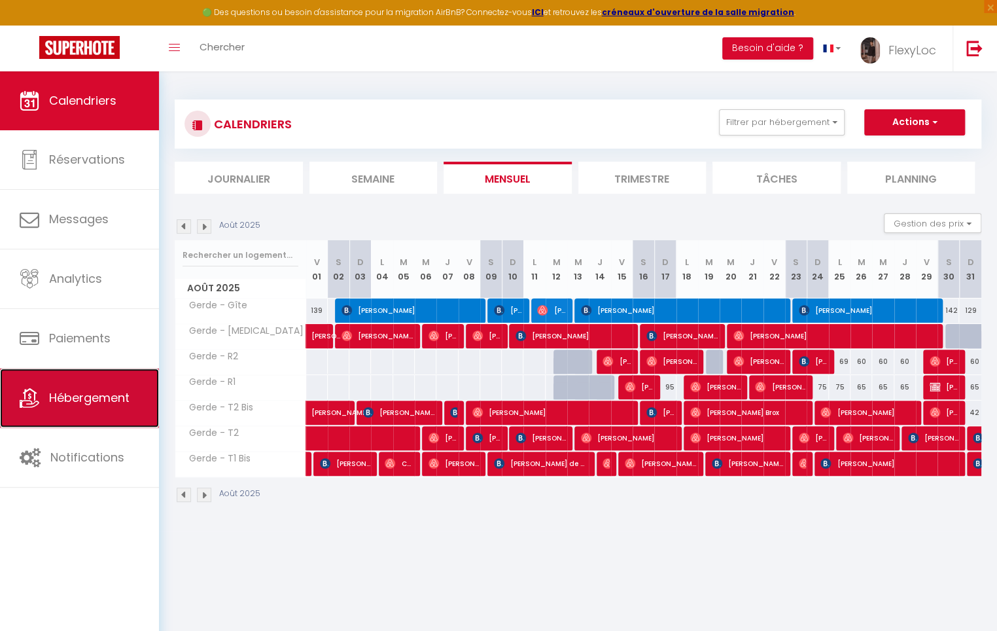
click at [136, 382] on link "Hébergement" at bounding box center [79, 397] width 159 height 59
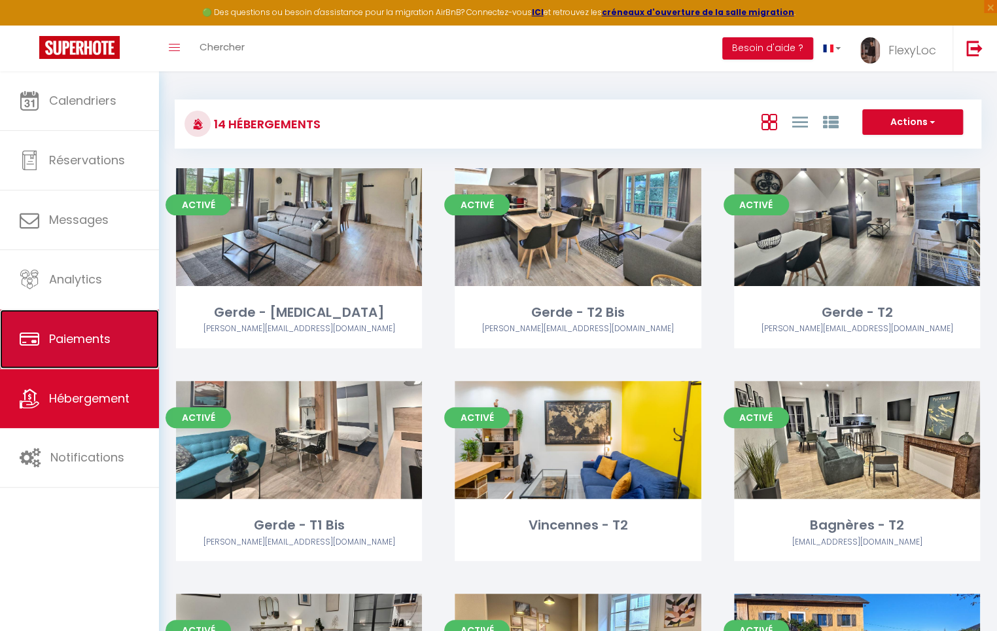
click at [149, 327] on link "Paiements" at bounding box center [79, 338] width 159 height 59
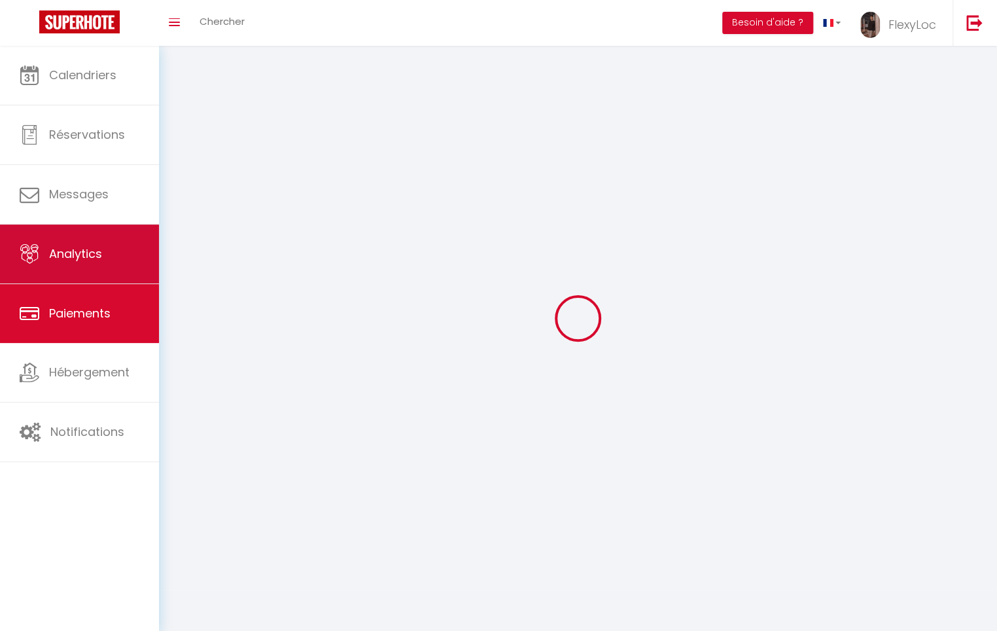
select select "2"
select select "0"
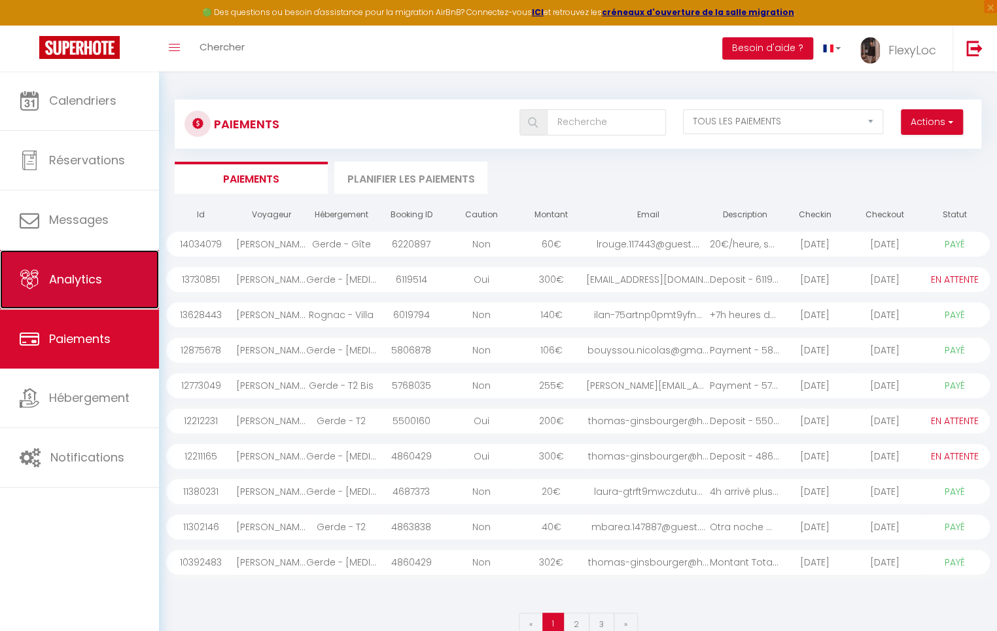
click at [134, 290] on link "Analytics" at bounding box center [79, 279] width 159 height 59
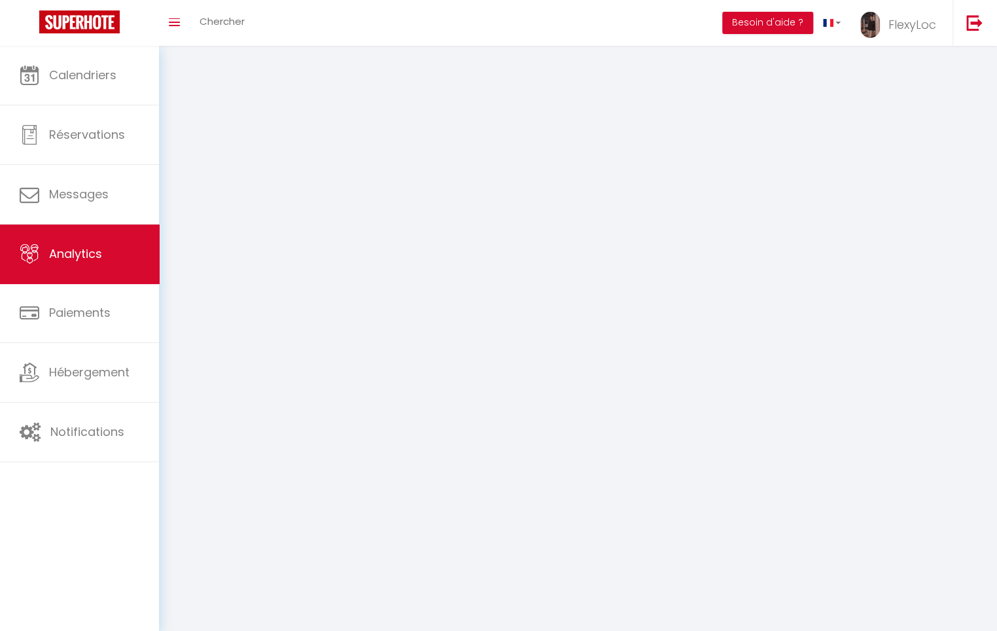
select select "2025"
select select "9"
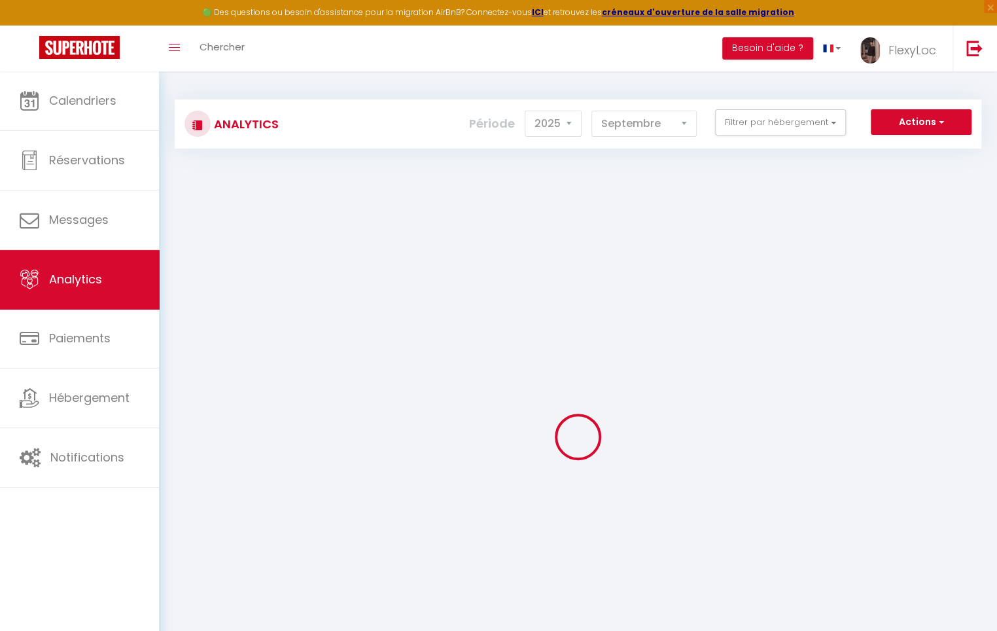
click at [762, 97] on div "Analytics Actions Génération SuperConciergerie Génération SuperAnalyzer Générat…" at bounding box center [578, 117] width 806 height 61
click at [738, 123] on button "Filtrer par hébergement" at bounding box center [780, 122] width 131 height 26
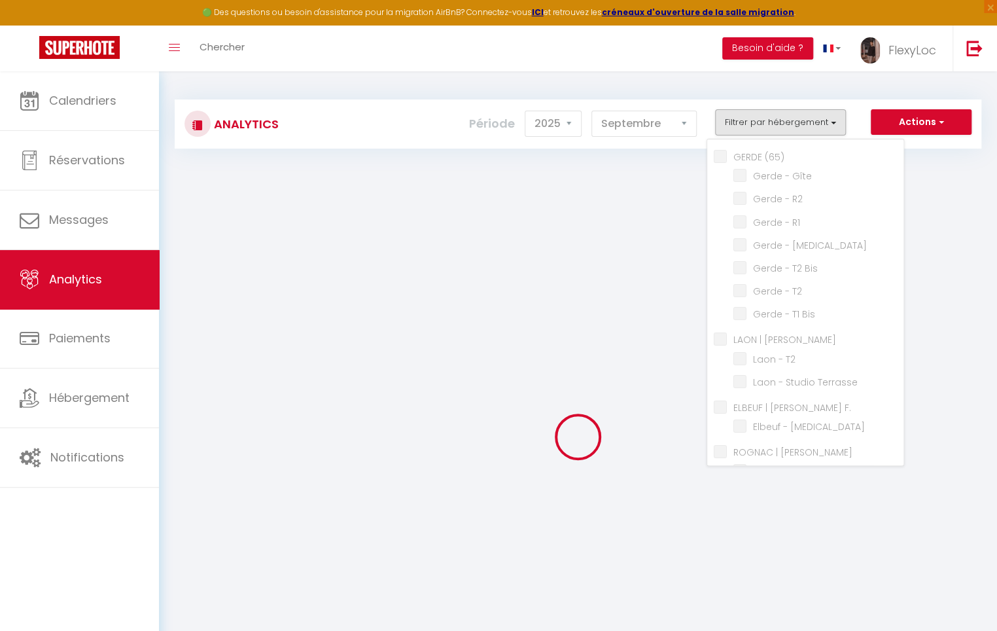
checkbox \(65\) "false"
checkbox Gîte "false"
checkbox R2 "false"
checkbox R1 "false"
checkbox T3 "false"
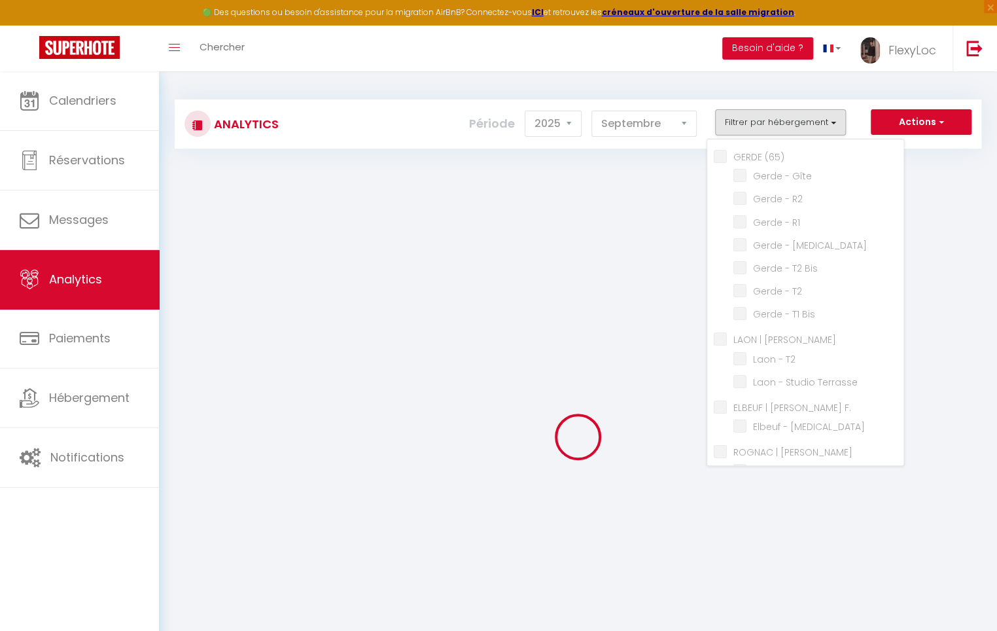
checkbox Bis "false"
checkbox T2 "false"
checkbox Bis "false"
checkbox L\ "false"
checkbox T2 "false"
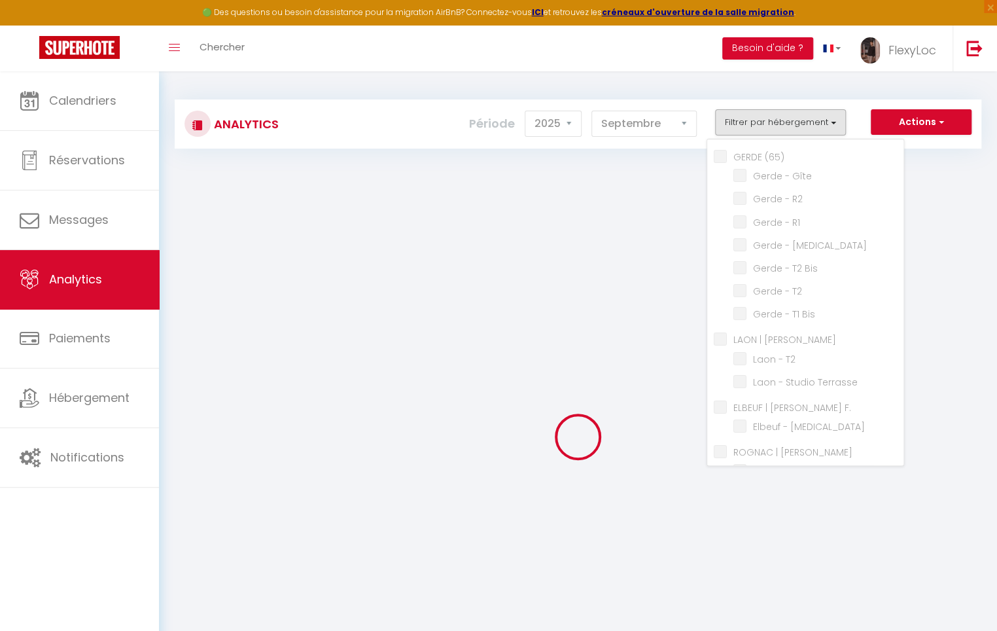
checkbox Terrasse "false"
checkbox F\ "false"
checkbox T3 "false"
checkbox P\ "false"
checkbox Villa "false"
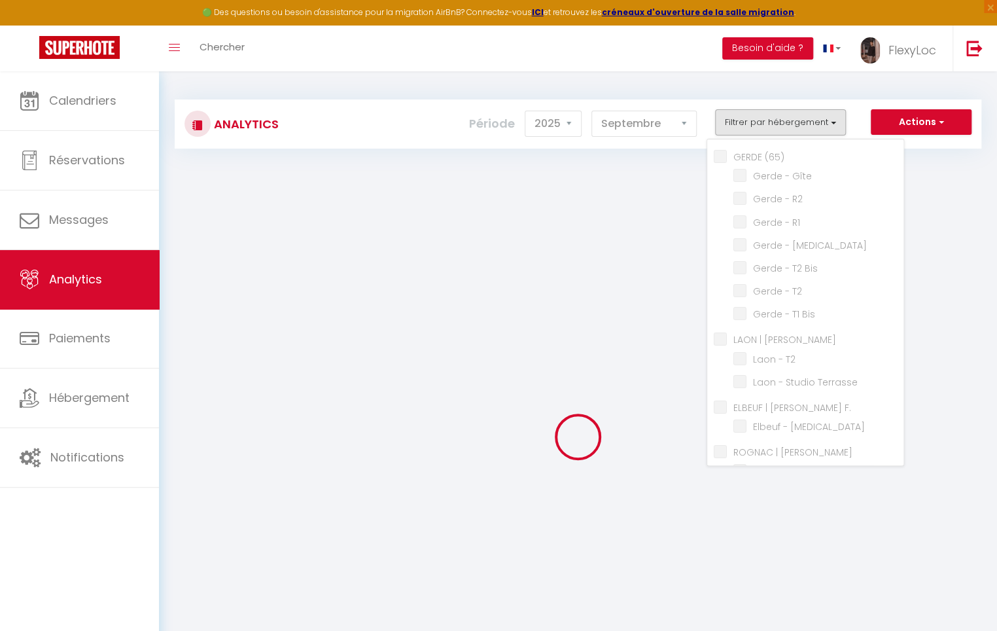
checkbox H\ "false"
checkbox T2 "false"
checkbox H\ "false"
checkbox T2 "false"
checkbox input "false"
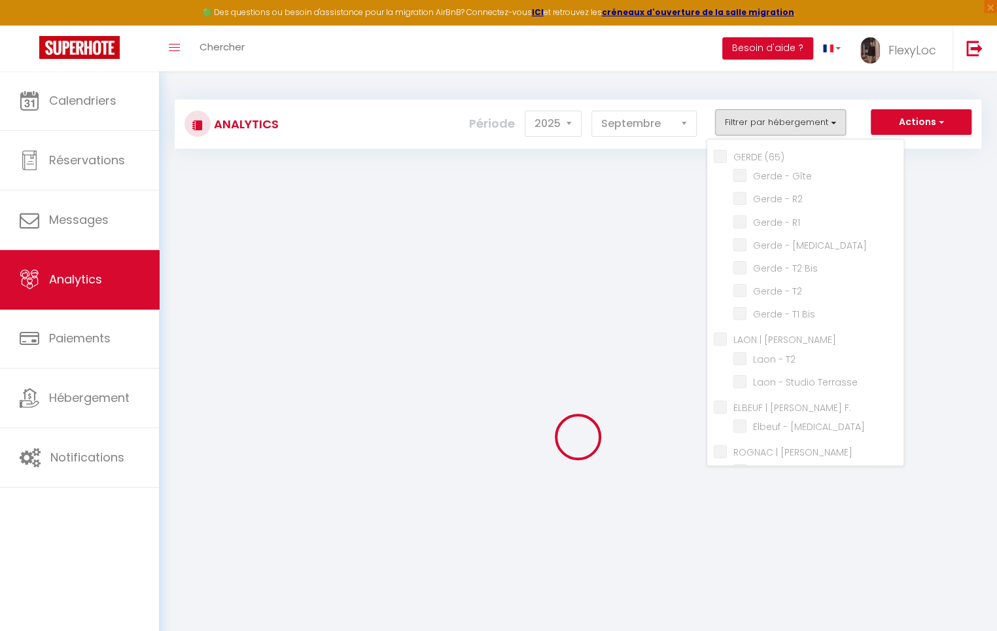
checkbox Perchoir "false"
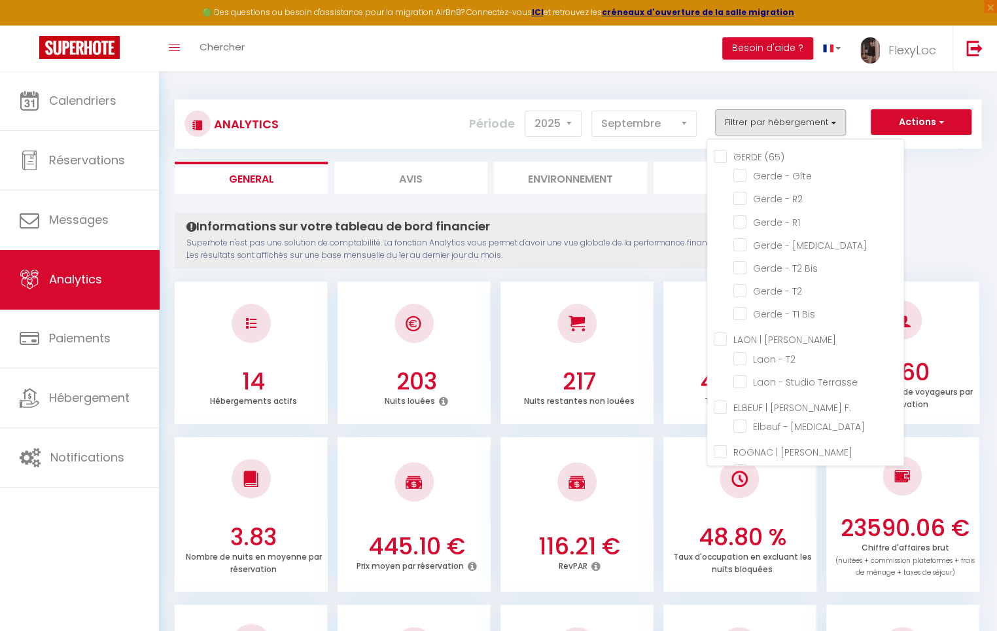
click at [725, 156] on \(65\) "GERDE (65)" at bounding box center [809, 155] width 190 height 13
checkbox \(65\) "true"
checkbox Gîte "true"
checkbox R2 "true"
checkbox R1 "true"
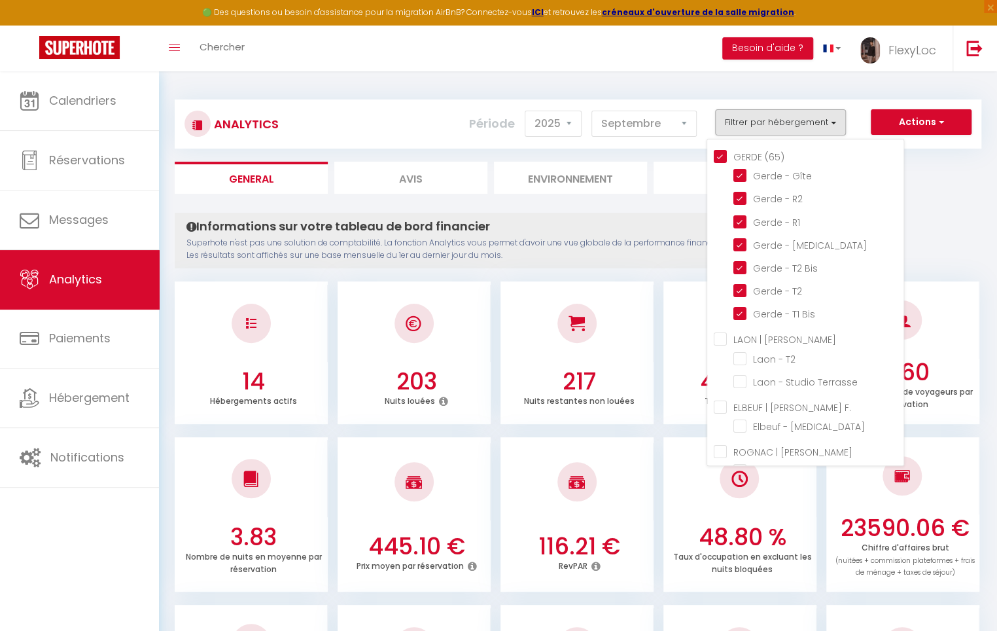
checkbox T3 "true"
checkbox Bis "true"
checkbox T2 "true"
checkbox Bis "true"
checkbox T2 "false"
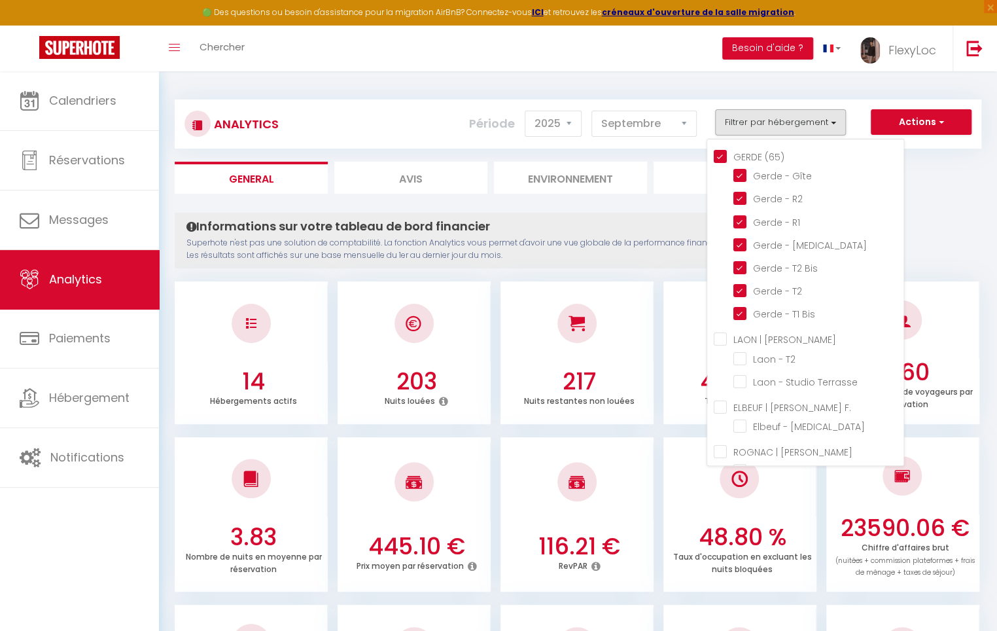
checkbox Terrasse "false"
checkbox T3 "false"
checkbox Villa "false"
checkbox T2 "false"
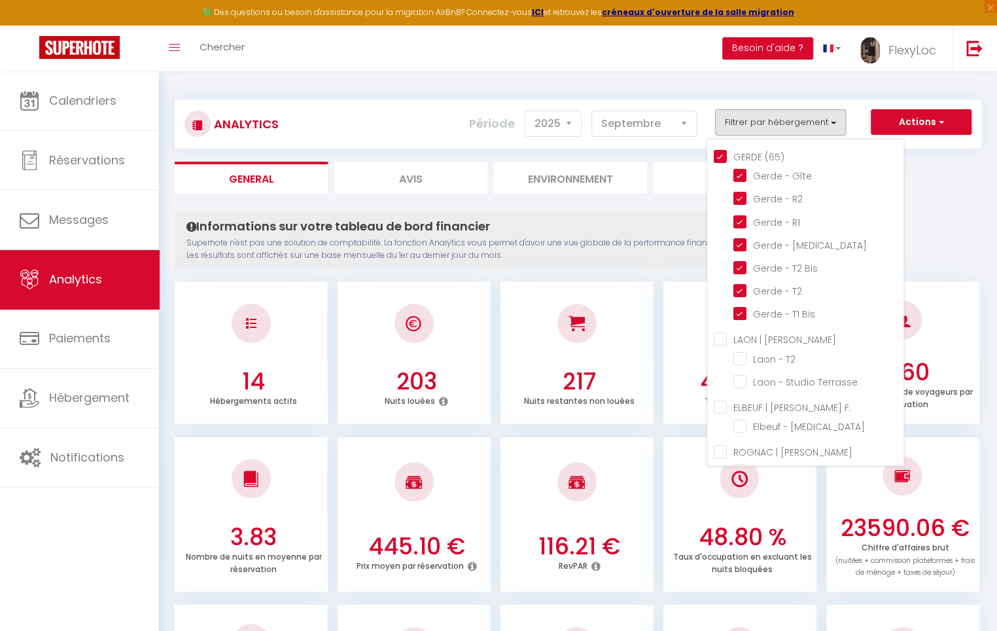
checkbox Perchoir "false"
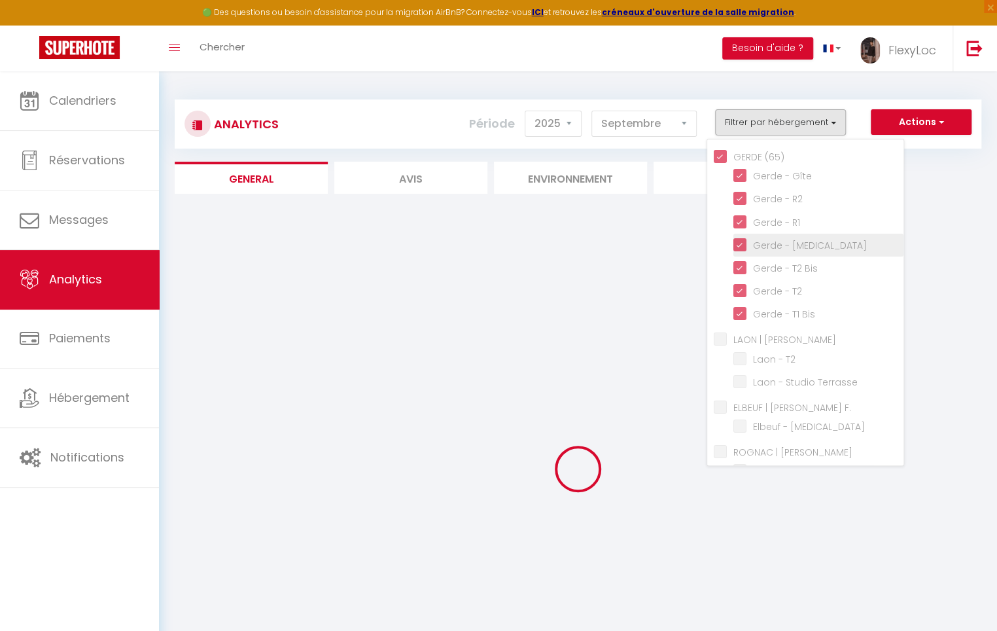
checkbox T2 "false"
checkbox Terrasse "false"
checkbox T3 "false"
checkbox Villa "false"
checkbox T2 "false"
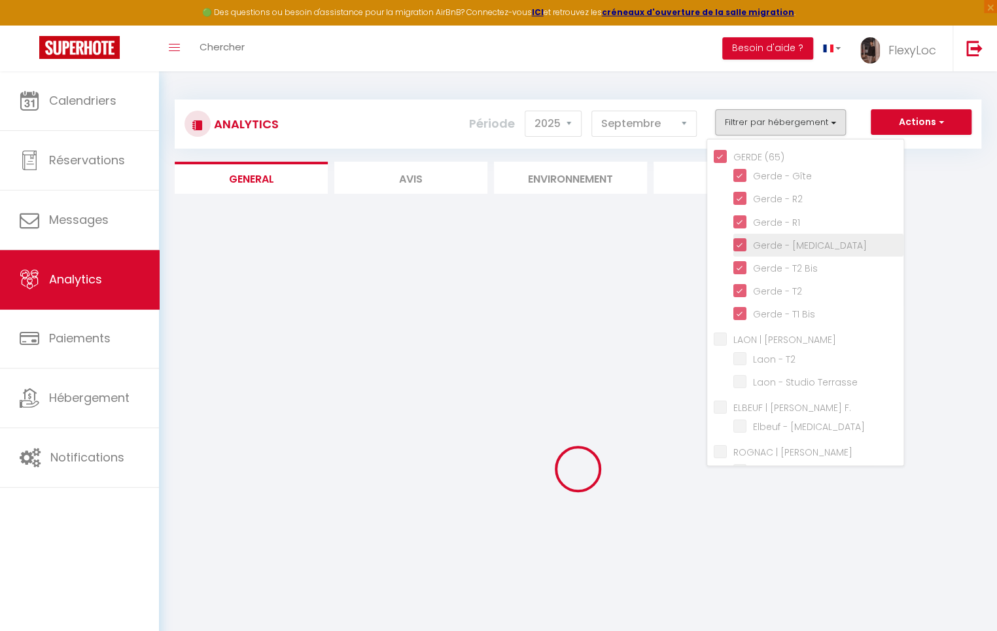
checkbox T2 "false"
checkbox Perchoir "false"
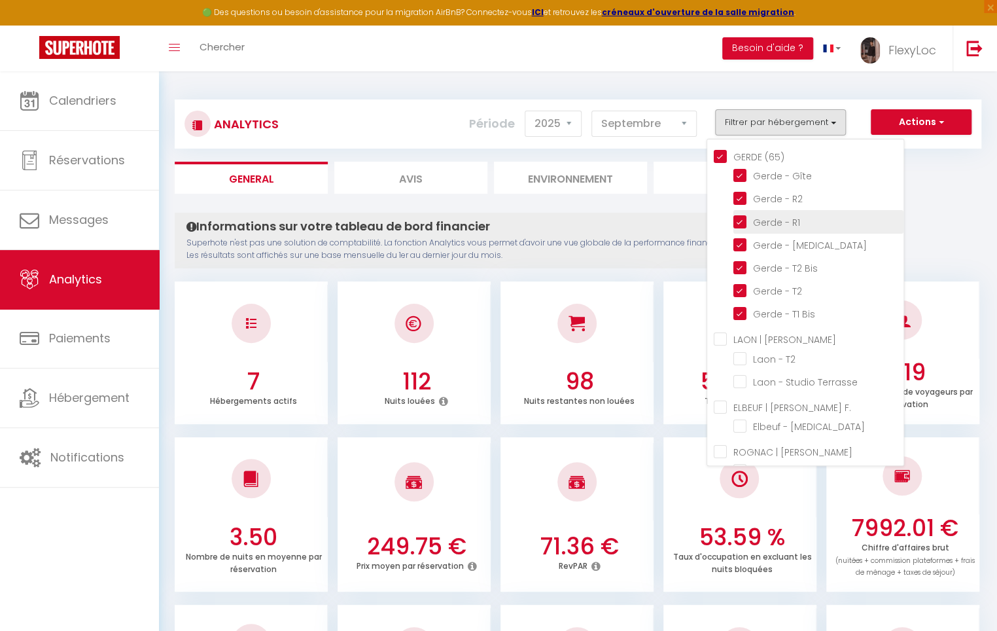
click at [741, 223] on R1 "checkbox" at bounding box center [818, 220] width 170 height 13
checkbox R1 "false"
checkbox \(65\) "false"
checkbox T2 "false"
checkbox Terrasse "false"
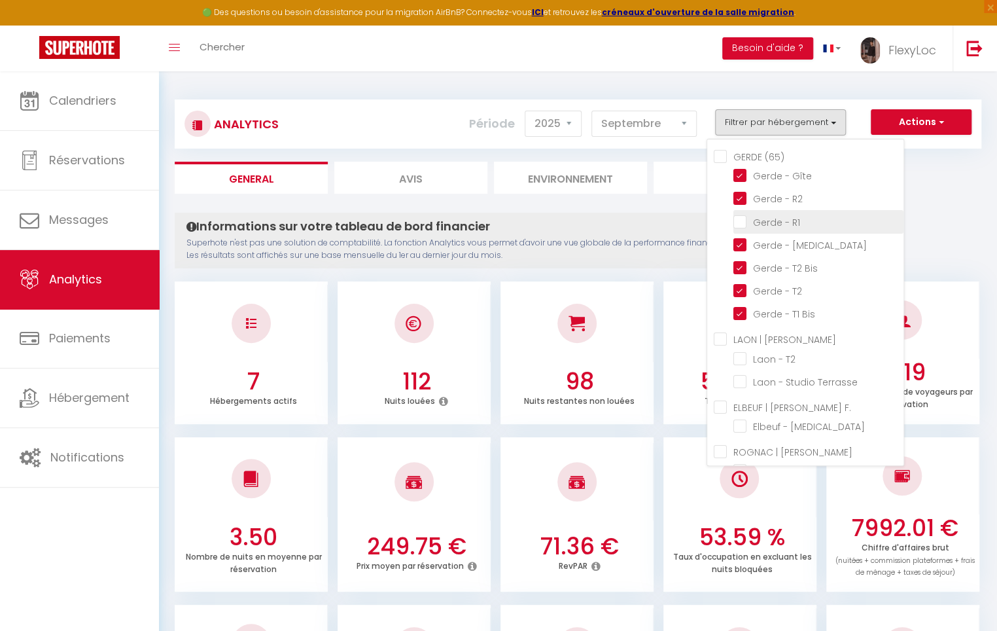
checkbox T3 "false"
checkbox Villa "false"
checkbox T2 "false"
checkbox Perchoir "false"
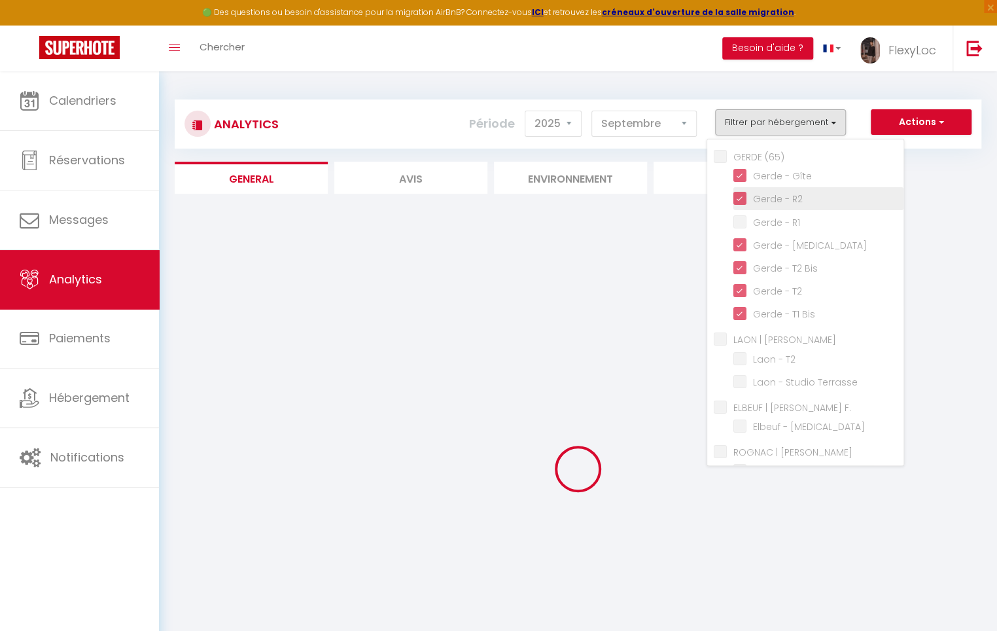
checkbox T2 "false"
checkbox Terrasse "false"
checkbox T3 "false"
checkbox Villa "false"
checkbox T2 "false"
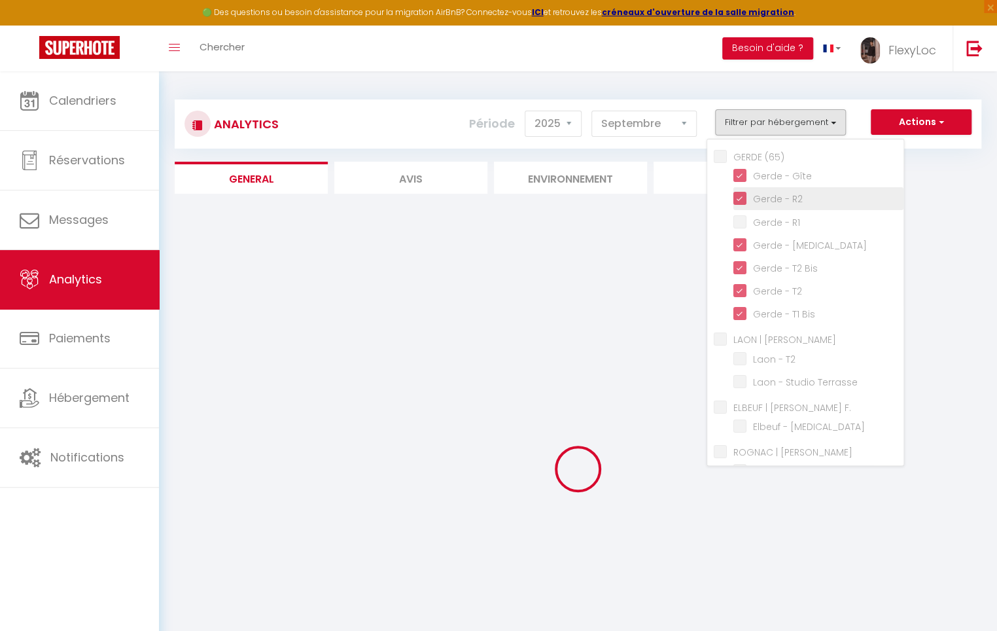
checkbox T2 "false"
checkbox Perchoir "false"
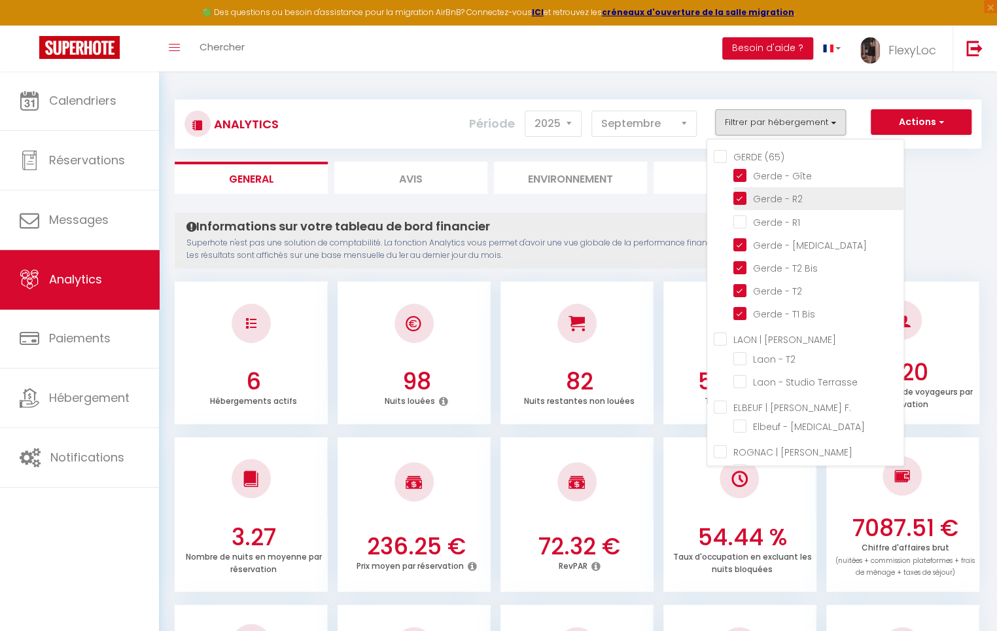
click at [741, 198] on R2 "checkbox" at bounding box center [818, 197] width 170 height 13
checkbox R2 "false"
checkbox T2 "false"
checkbox Terrasse "false"
checkbox T3 "false"
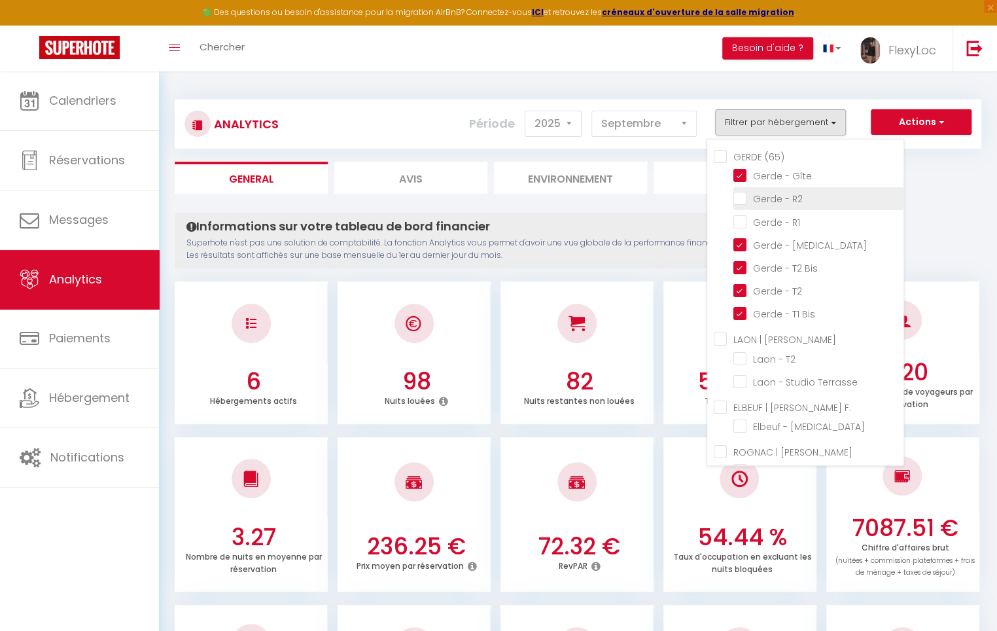
checkbox Villa "false"
checkbox T2 "false"
checkbox Perchoir "false"
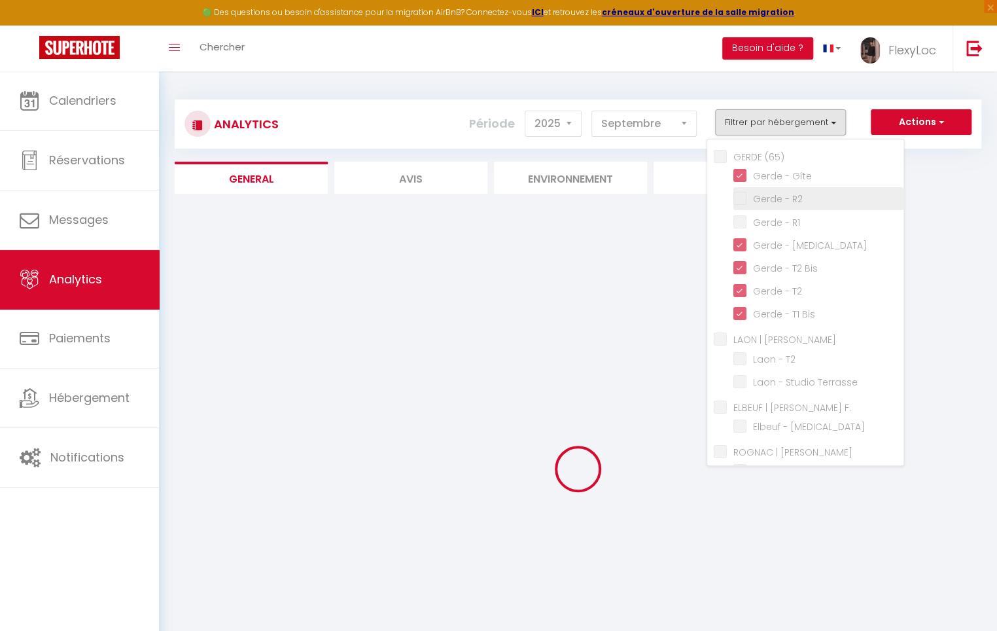
checkbox T2 "false"
checkbox Terrasse "false"
checkbox T3 "false"
checkbox Villa "false"
checkbox T2 "false"
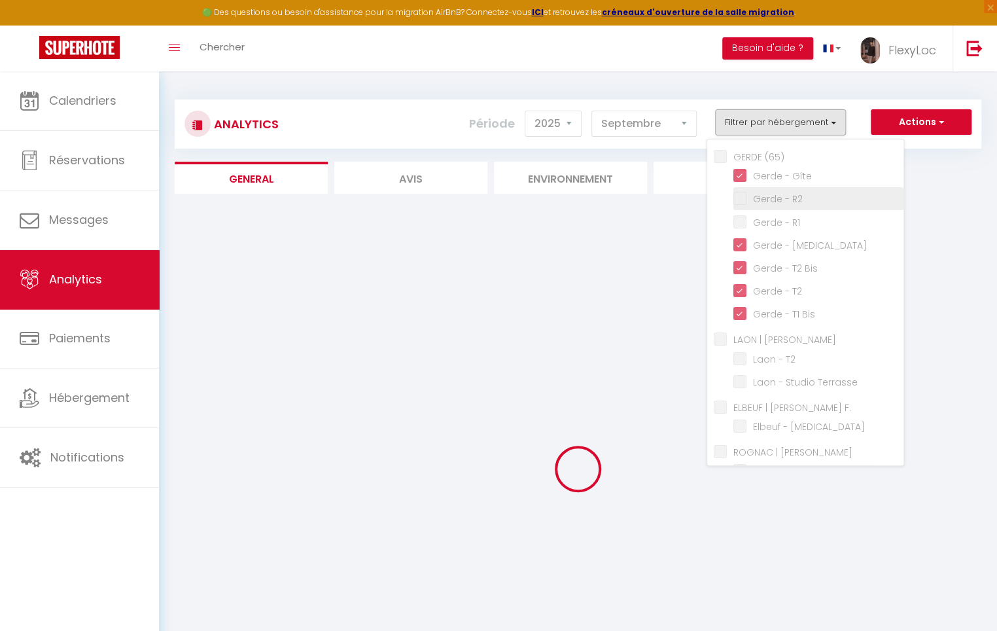
checkbox T2 "false"
checkbox Perchoir "false"
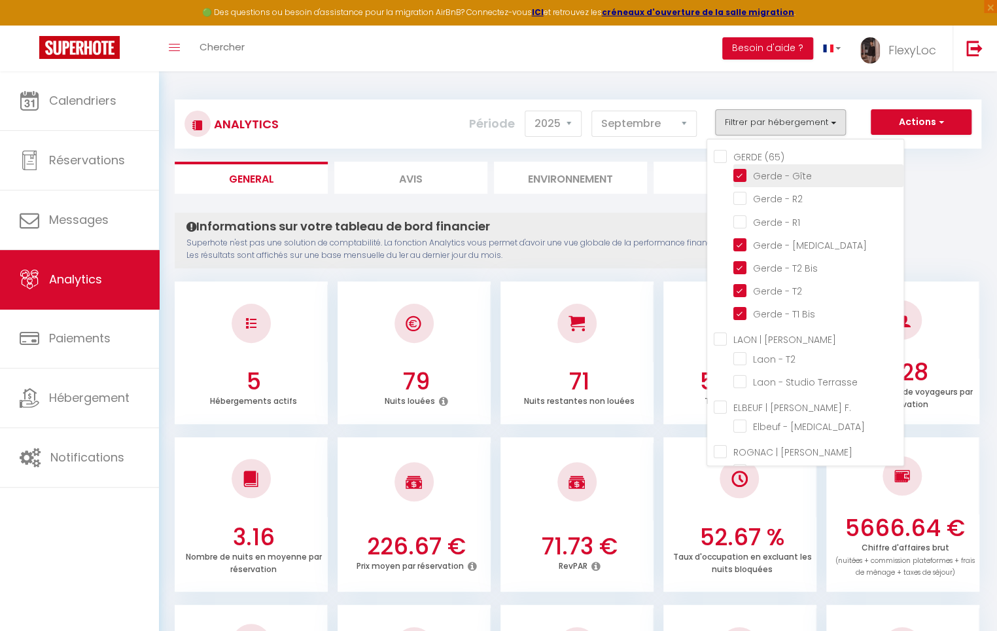
click at [746, 174] on Gîte "checkbox" at bounding box center [818, 174] width 170 height 13
checkbox Gîte "false"
checkbox T2 "false"
checkbox Terrasse "false"
checkbox T3 "false"
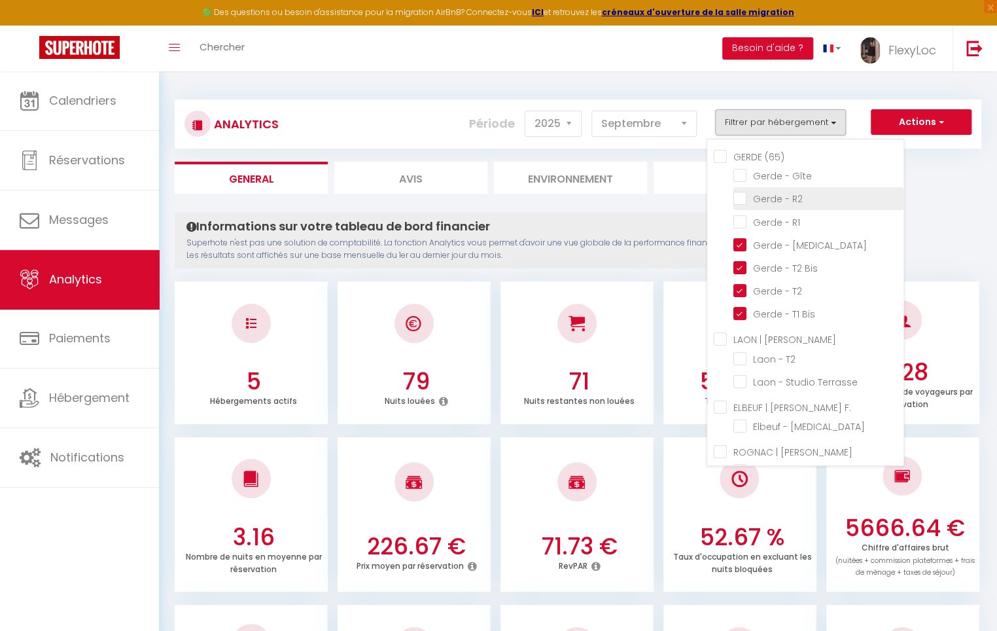
checkbox Villa "false"
checkbox T2 "false"
checkbox Perchoir "false"
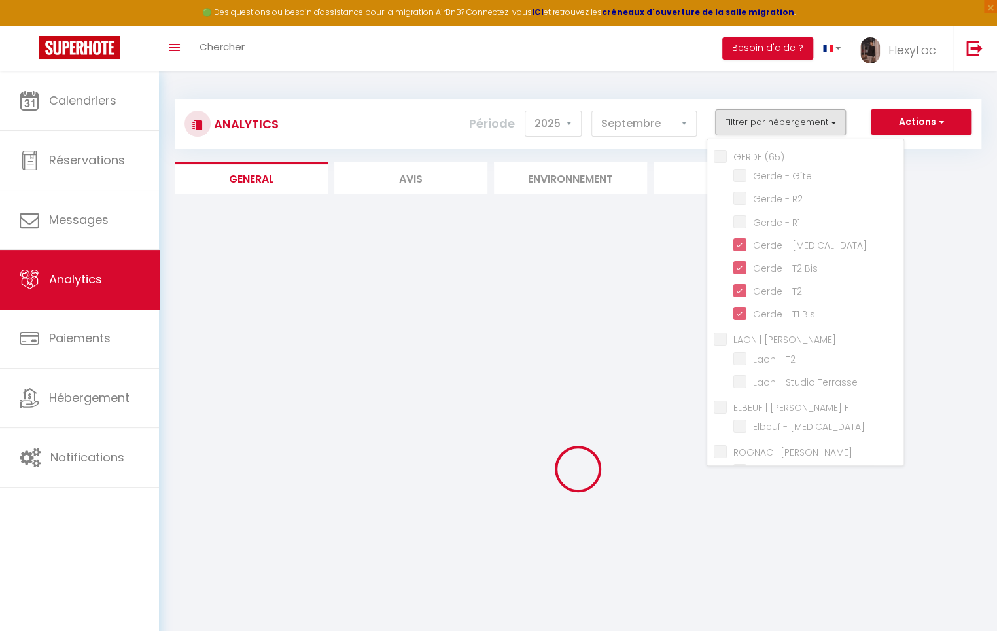
checkbox T2 "false"
checkbox Terrasse "false"
checkbox T3 "false"
checkbox Villa "false"
checkbox T2 "false"
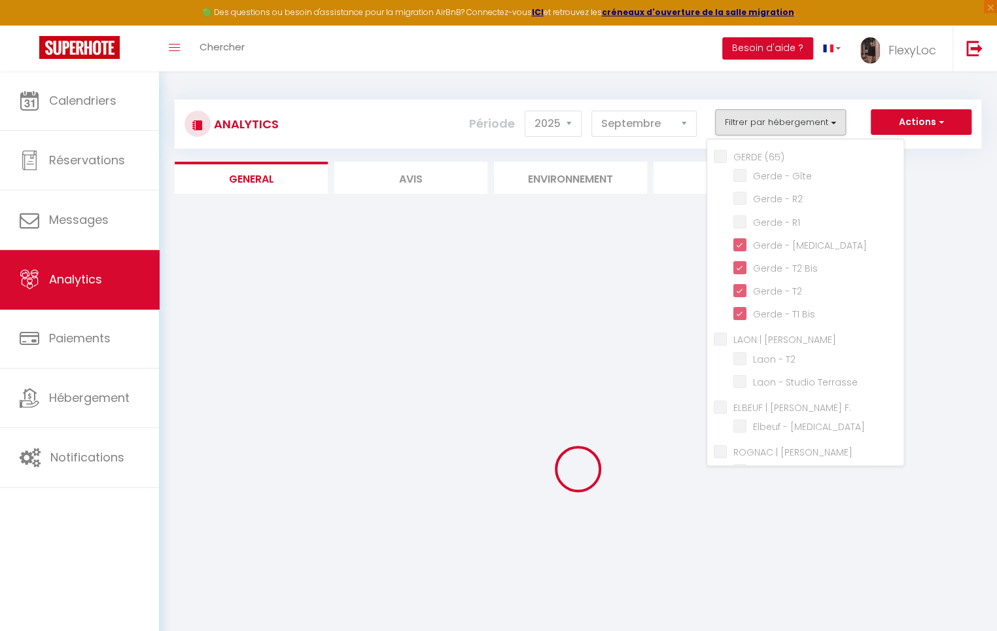
checkbox T2 "false"
checkbox Perchoir "false"
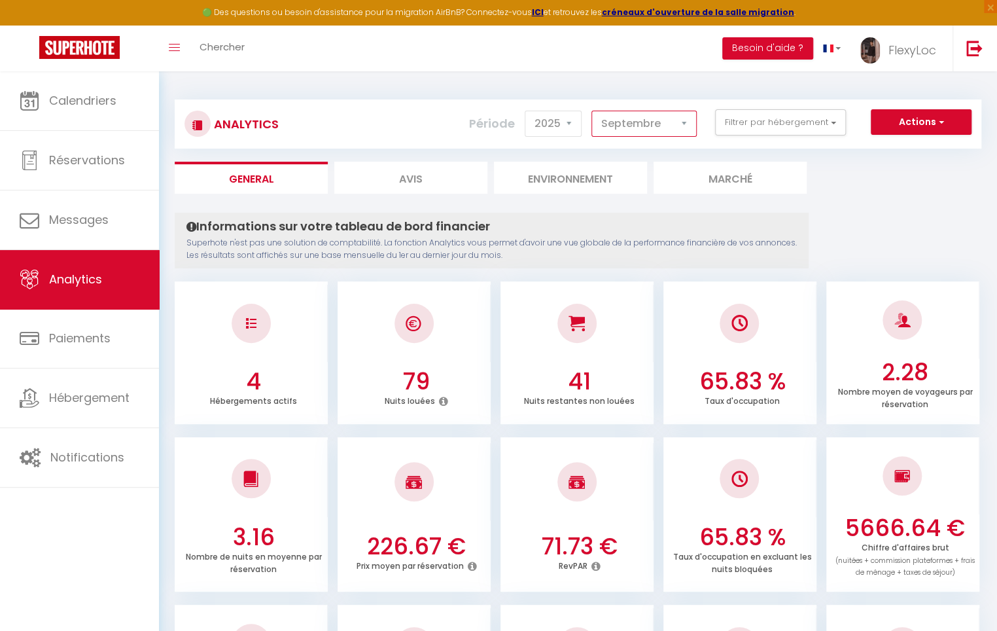
click at [668, 120] on select "[PERSON_NAME] Mars Avril Mai Juin Juillet Août Septembre Octobre Novembre Décem…" at bounding box center [643, 124] width 105 height 26
